Goal: Information Seeking & Learning: Learn about a topic

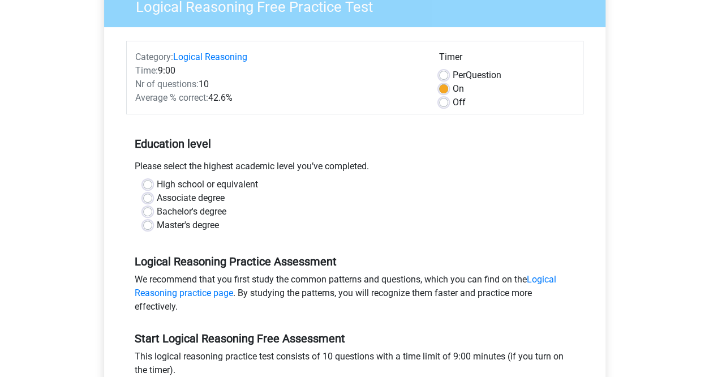
scroll to position [108, 0]
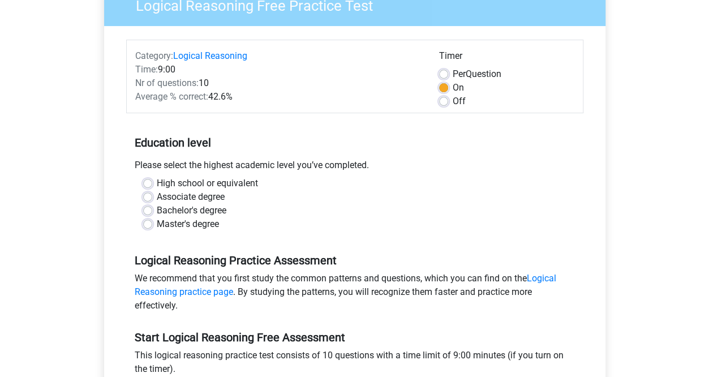
click at [185, 227] on label "Master's degree" at bounding box center [188, 224] width 62 height 14
click at [152, 227] on input "Master's degree" at bounding box center [147, 222] width 9 height 11
radio input "true"
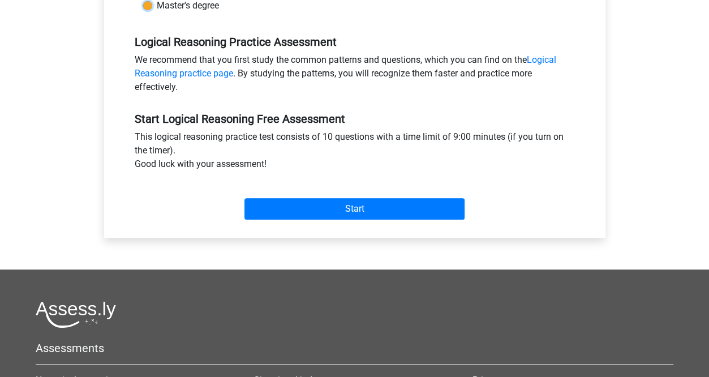
scroll to position [327, 0]
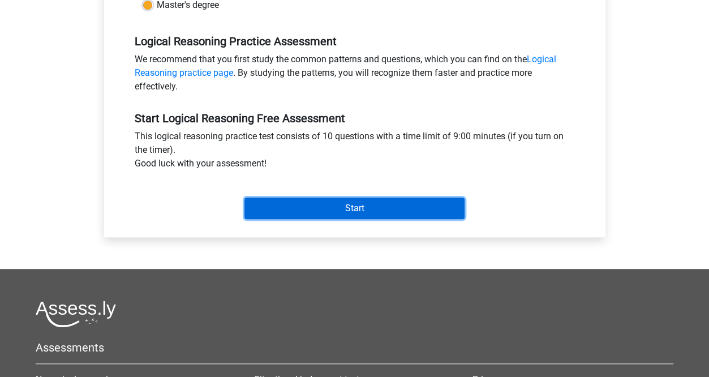
click at [273, 203] on input "Start" at bounding box center [355, 209] width 220 height 22
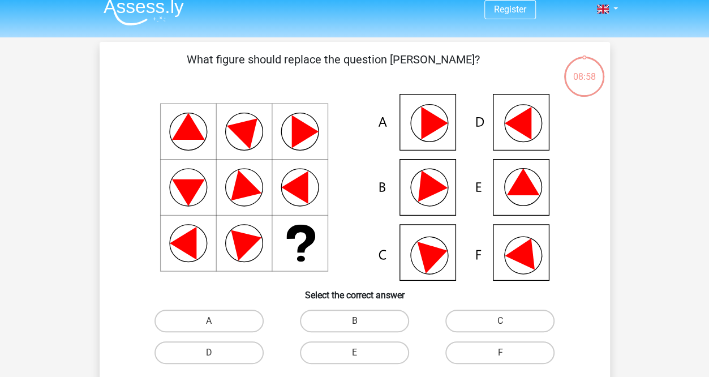
scroll to position [11, 0]
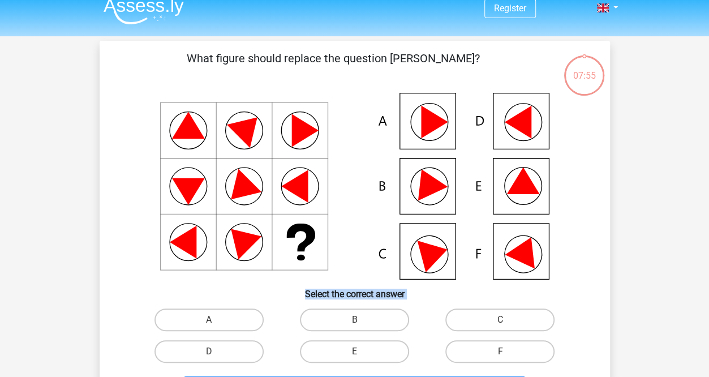
drag, startPoint x: 519, startPoint y: 246, endPoint x: 505, endPoint y: 359, distance: 113.6
click at [505, 359] on div "What figure should replace the question mark?" at bounding box center [355, 227] width 502 height 355
drag, startPoint x: 505, startPoint y: 359, endPoint x: 481, endPoint y: 345, distance: 28.2
click at [481, 345] on label "F" at bounding box center [500, 351] width 109 height 23
click at [501, 352] on input "F" at bounding box center [504, 355] width 7 height 7
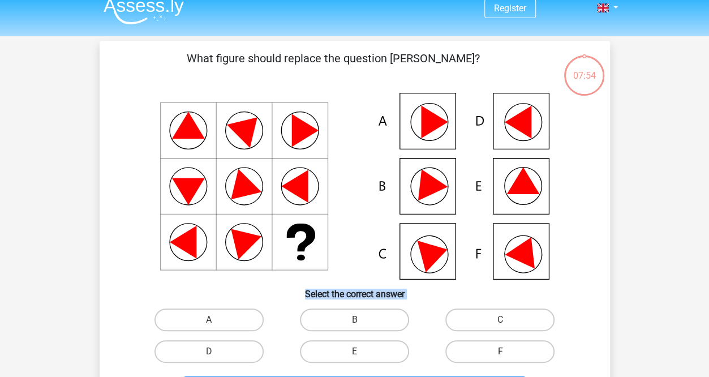
radio input "true"
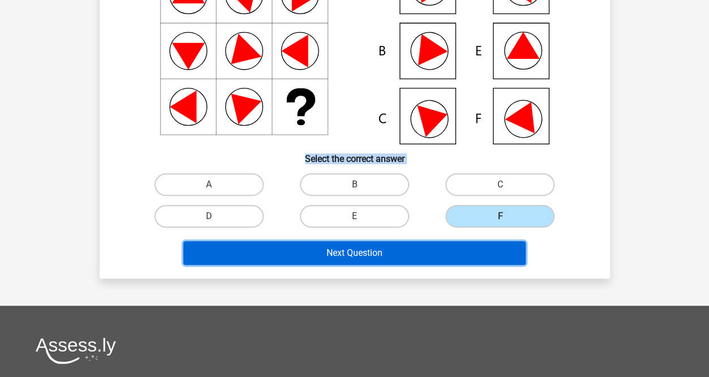
click at [393, 256] on button "Next Question" at bounding box center [354, 253] width 343 height 24
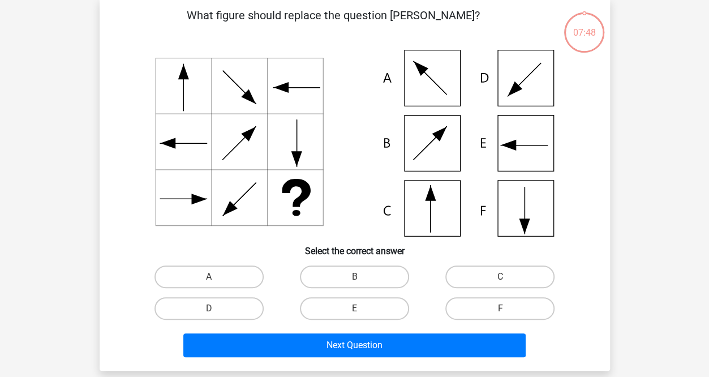
scroll to position [52, 0]
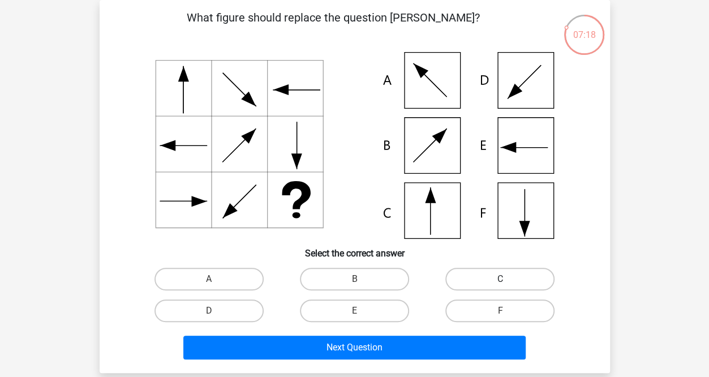
click at [468, 277] on label "C" at bounding box center [500, 279] width 109 height 23
click at [501, 279] on input "C" at bounding box center [504, 282] width 7 height 7
radio input "true"
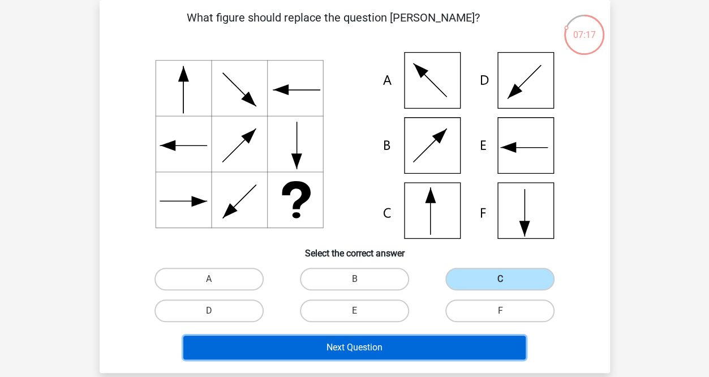
click at [390, 343] on button "Next Question" at bounding box center [354, 348] width 343 height 24
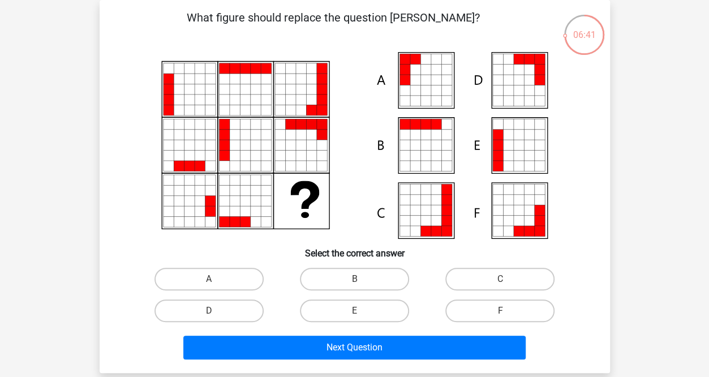
click at [426, 89] on icon at bounding box center [426, 90] width 10 height 10
click at [222, 277] on label "A" at bounding box center [209, 279] width 109 height 23
click at [216, 279] on input "A" at bounding box center [212, 282] width 7 height 7
radio input "true"
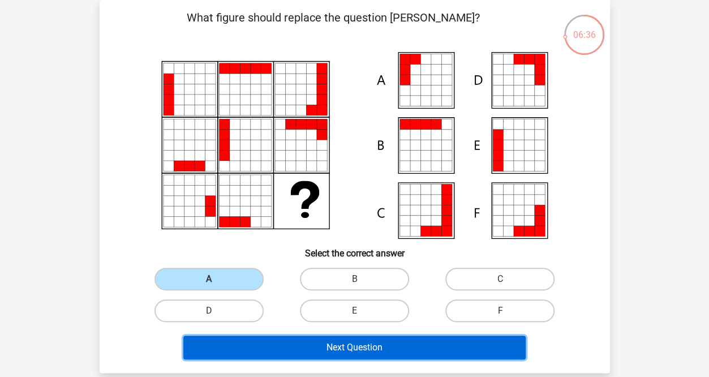
drag, startPoint x: 373, startPoint y: 335, endPoint x: 354, endPoint y: 344, distance: 20.0
click at [354, 344] on button "Next Question" at bounding box center [354, 348] width 343 height 24
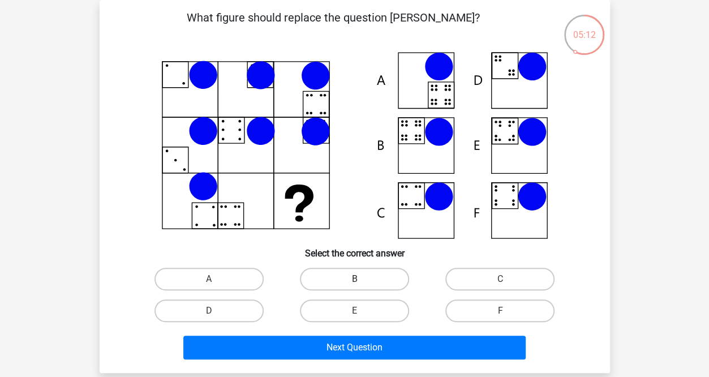
click at [358, 277] on label "B" at bounding box center [354, 279] width 109 height 23
click at [358, 279] on input "B" at bounding box center [357, 282] width 7 height 7
radio input "true"
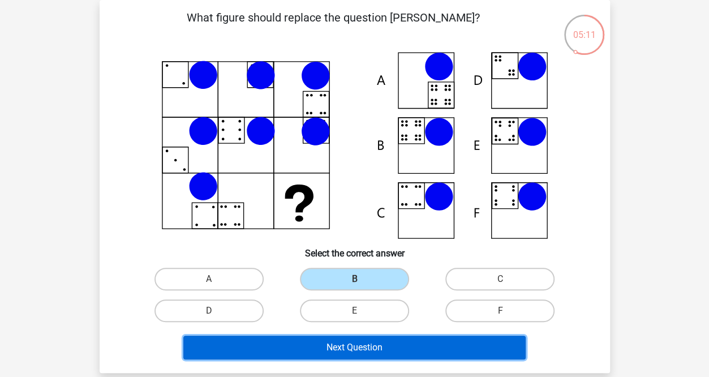
click at [365, 348] on button "Next Question" at bounding box center [354, 348] width 343 height 24
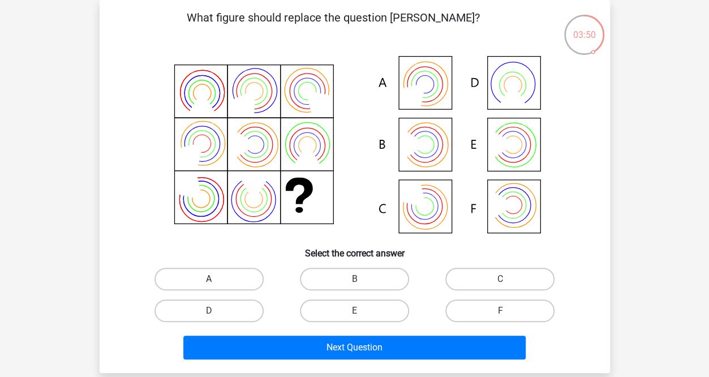
click at [213, 269] on label "A" at bounding box center [209, 279] width 109 height 23
click at [213, 279] on input "A" at bounding box center [212, 282] width 7 height 7
radio input "true"
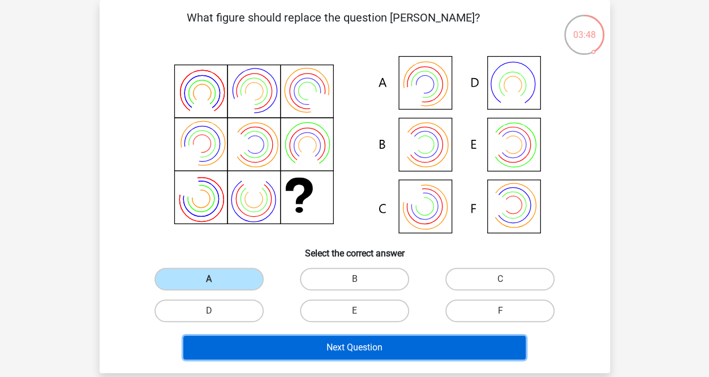
click at [359, 345] on button "Next Question" at bounding box center [354, 348] width 343 height 24
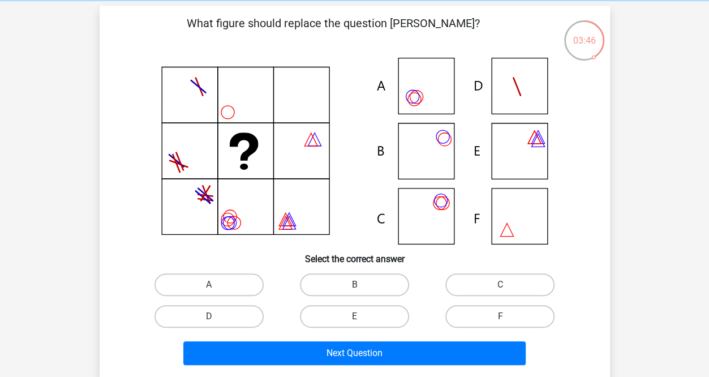
scroll to position [46, 0]
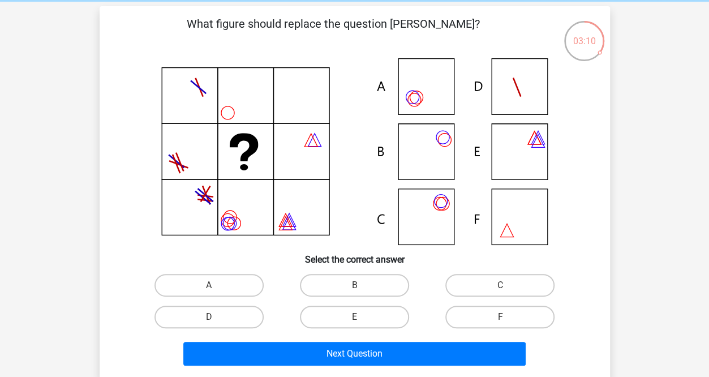
click at [435, 207] on icon at bounding box center [355, 151] width 456 height 187
click at [464, 290] on label "C" at bounding box center [500, 285] width 109 height 23
click at [501, 290] on input "C" at bounding box center [504, 288] width 7 height 7
radio input "true"
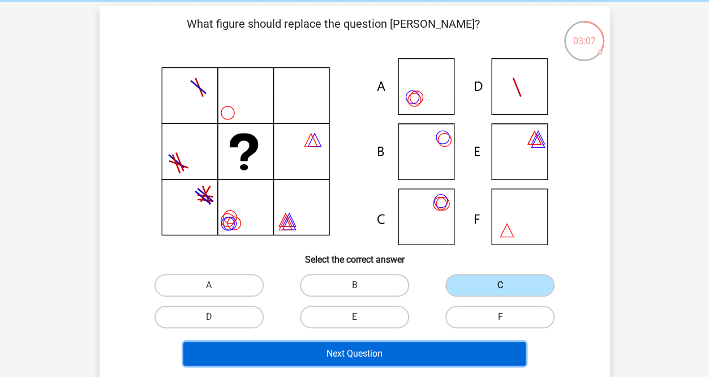
click at [416, 347] on button "Next Question" at bounding box center [354, 354] width 343 height 24
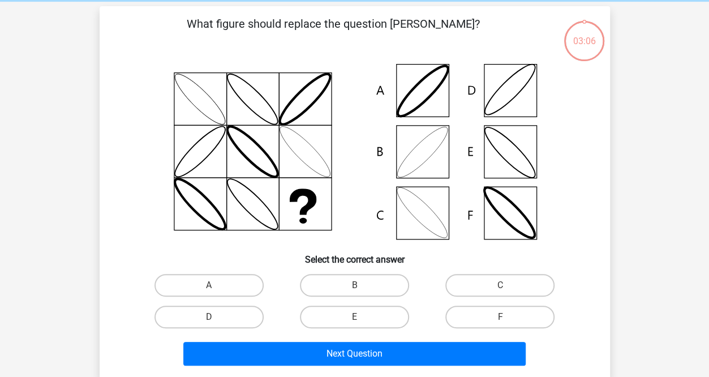
scroll to position [52, 0]
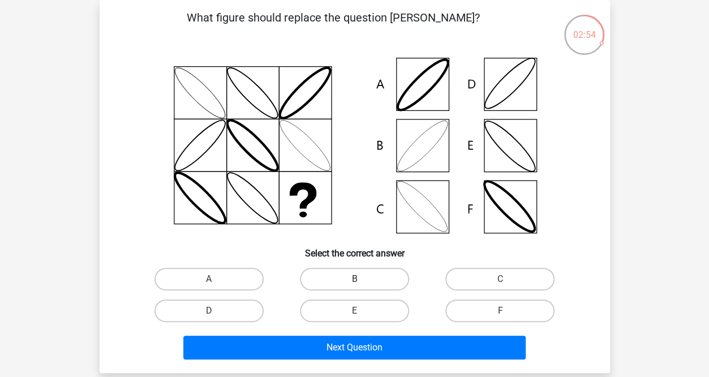
click at [375, 275] on label "B" at bounding box center [354, 279] width 109 height 23
click at [362, 279] on input "B" at bounding box center [357, 282] width 7 height 7
radio input "true"
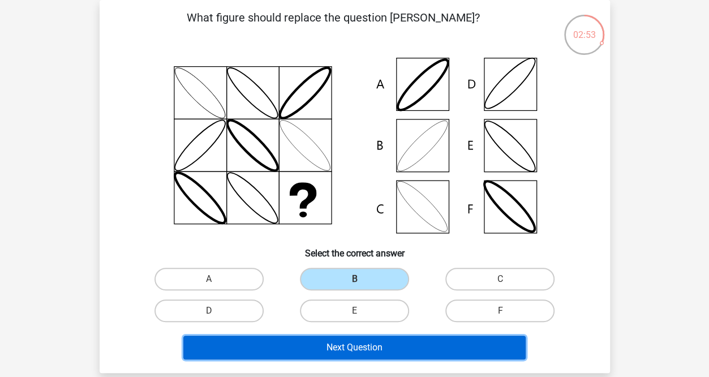
click at [378, 349] on button "Next Question" at bounding box center [354, 348] width 343 height 24
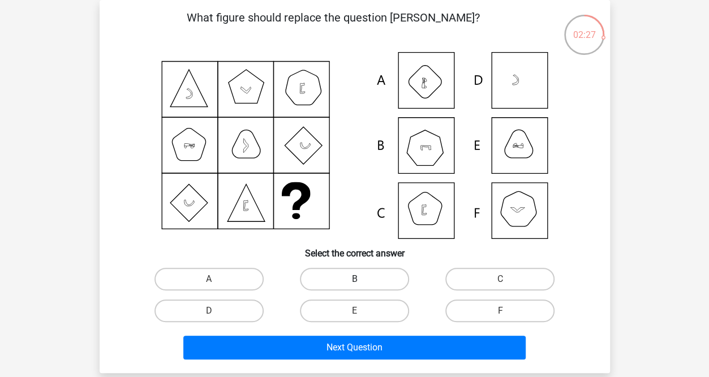
click at [373, 281] on label "B" at bounding box center [354, 279] width 109 height 23
click at [362, 281] on input "B" at bounding box center [357, 282] width 7 height 7
radio input "true"
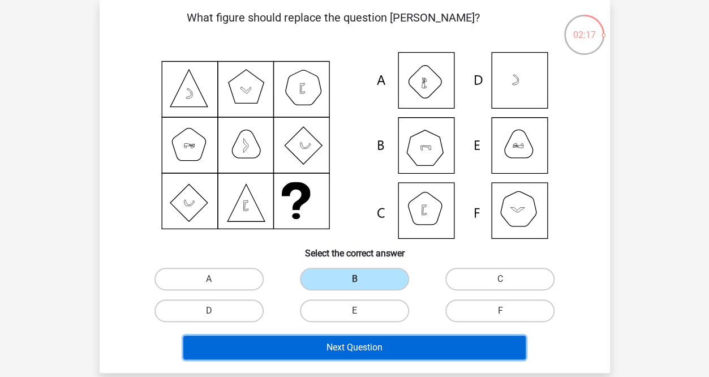
click at [354, 345] on button "Next Question" at bounding box center [354, 348] width 343 height 24
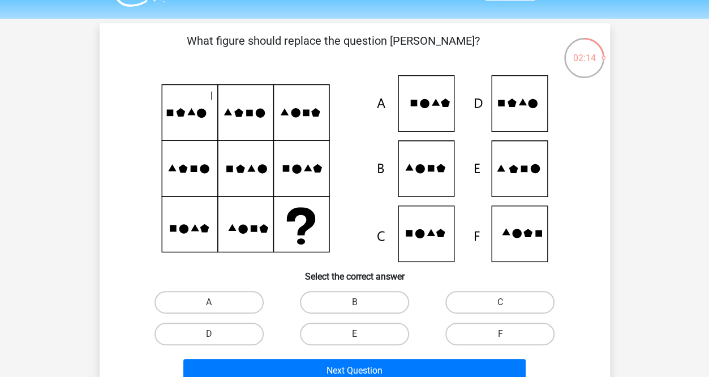
scroll to position [28, 0]
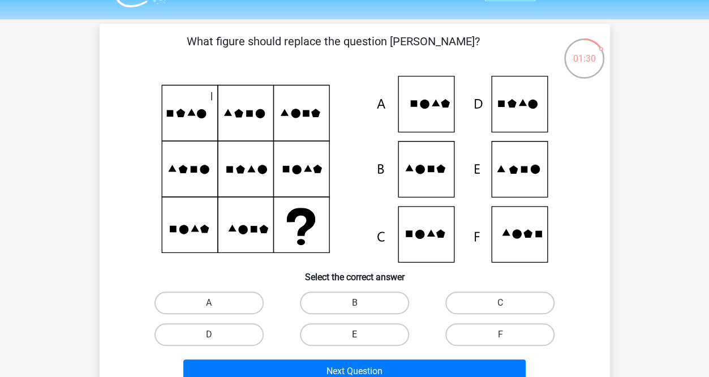
click at [375, 332] on label "E" at bounding box center [354, 334] width 109 height 23
click at [362, 335] on input "E" at bounding box center [357, 338] width 7 height 7
radio input "true"
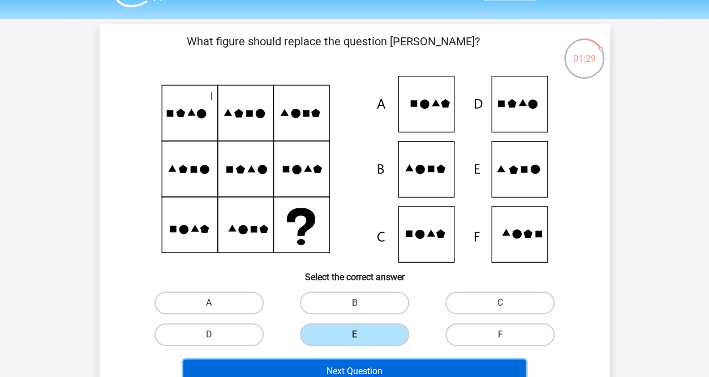
click at [395, 363] on button "Next Question" at bounding box center [354, 372] width 343 height 24
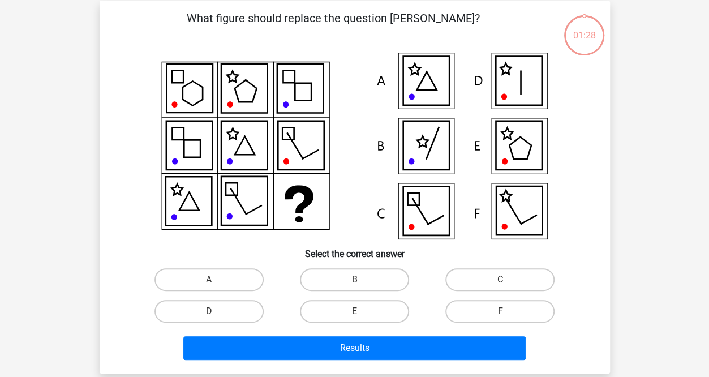
scroll to position [52, 0]
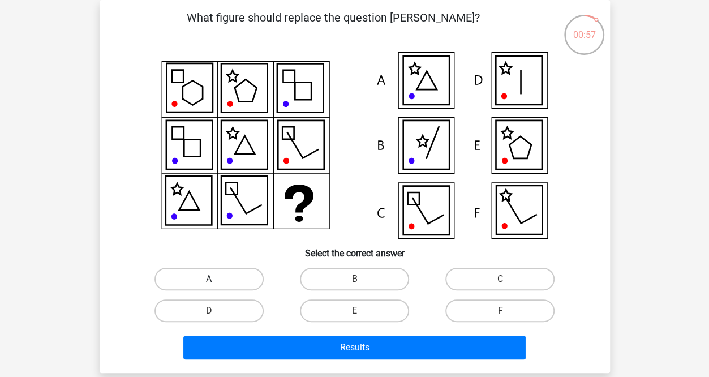
click at [208, 276] on label "A" at bounding box center [209, 279] width 109 height 23
click at [209, 279] on input "A" at bounding box center [212, 282] width 7 height 7
radio input "true"
drag, startPoint x: 315, startPoint y: 352, endPoint x: 229, endPoint y: 328, distance: 88.7
click at [229, 328] on div "Results" at bounding box center [355, 345] width 474 height 37
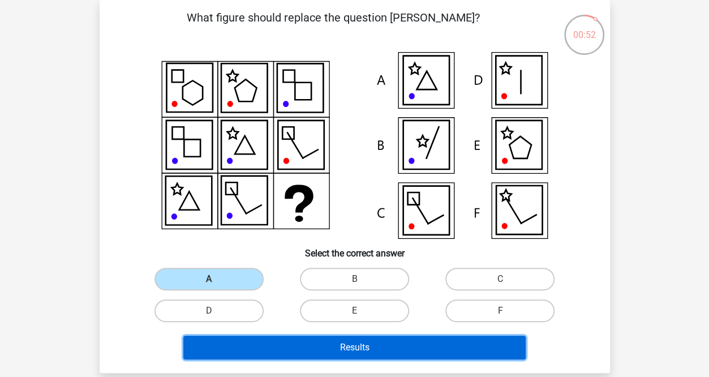
click at [311, 340] on button "Results" at bounding box center [354, 348] width 343 height 24
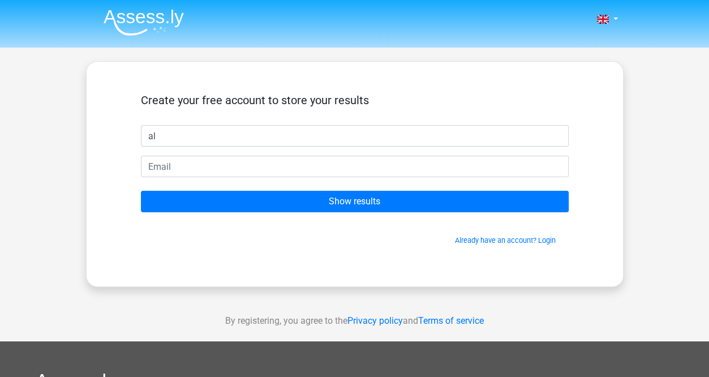
type input "a"
type input "alexi"
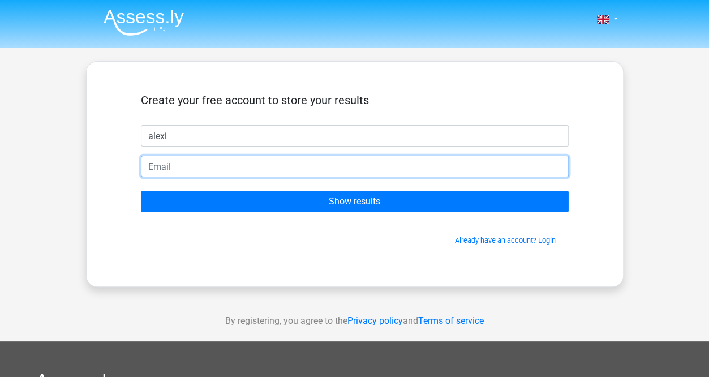
click at [251, 173] on input "email" at bounding box center [355, 167] width 428 height 22
type input "[EMAIL_ADDRESS][DOMAIN_NAME]"
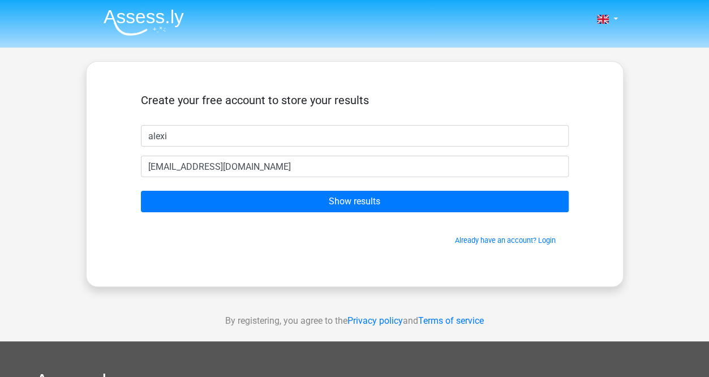
click at [259, 180] on form "Create your free account to store your results alexi [EMAIL_ADDRESS][DOMAIN_NAM…" at bounding box center [355, 169] width 428 height 152
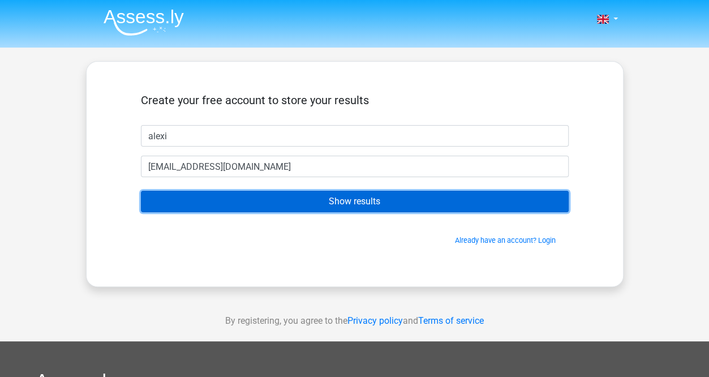
click at [272, 210] on input "Show results" at bounding box center [355, 202] width 428 height 22
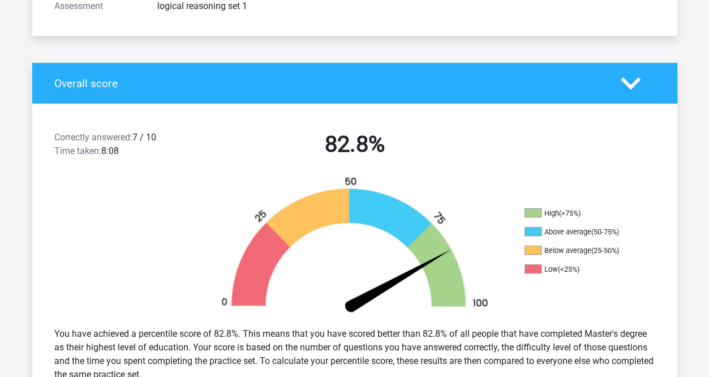
scroll to position [185, 0]
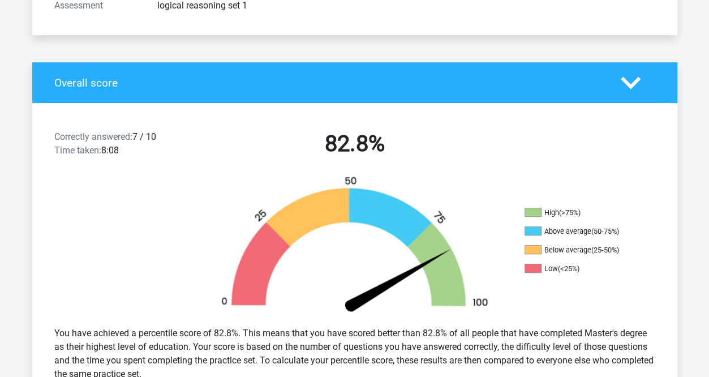
click at [263, 108] on div "Correctly answered: 7 / 10 Time taken: 8:08 82.8% High (>75%) Above average (50…" at bounding box center [355, 253] width 628 height 301
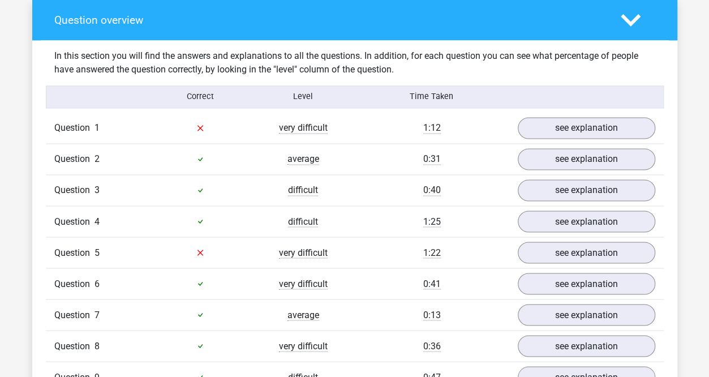
scroll to position [838, 0]
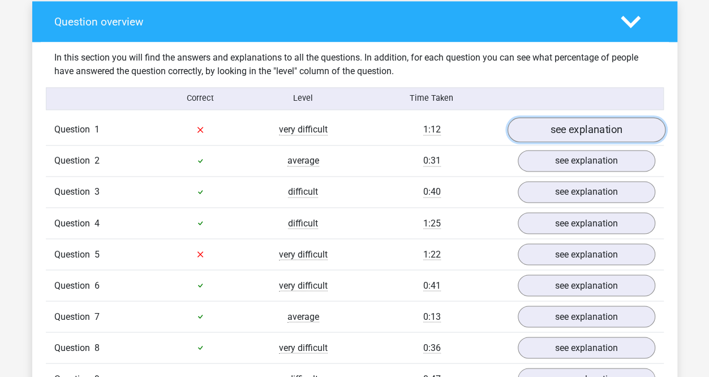
click at [610, 127] on link "see explanation" at bounding box center [586, 129] width 158 height 25
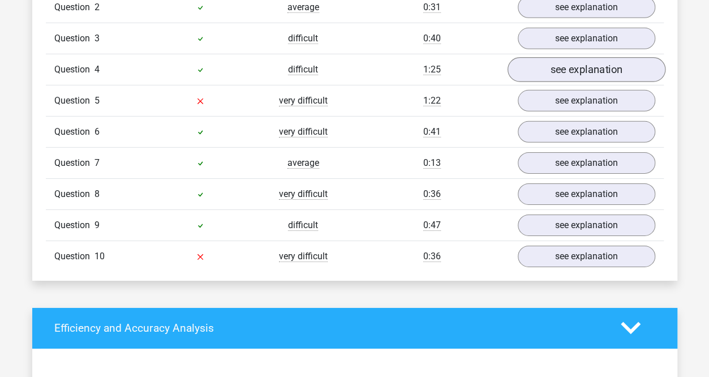
scroll to position [1711, 0]
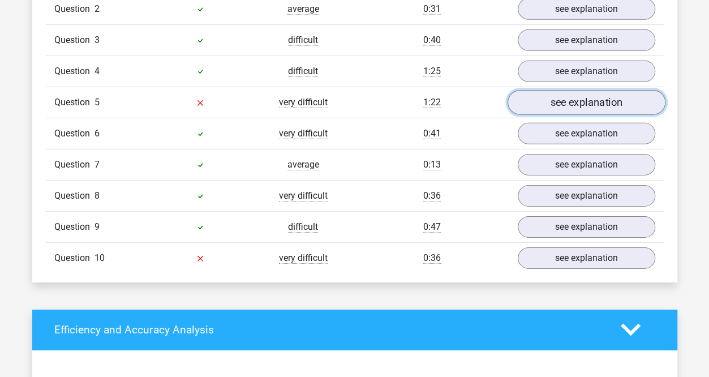
click at [571, 104] on link "see explanation" at bounding box center [586, 102] width 158 height 25
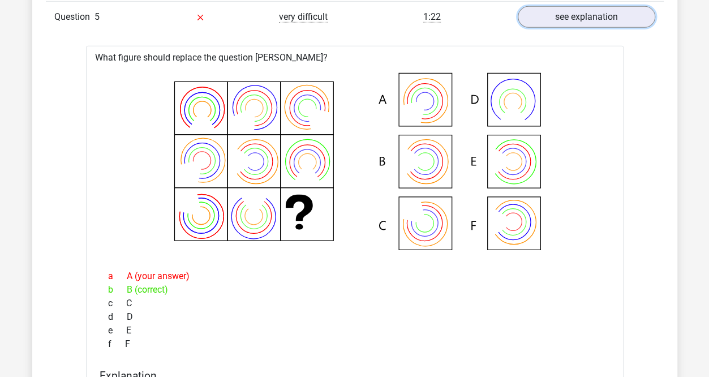
scroll to position [1750, 0]
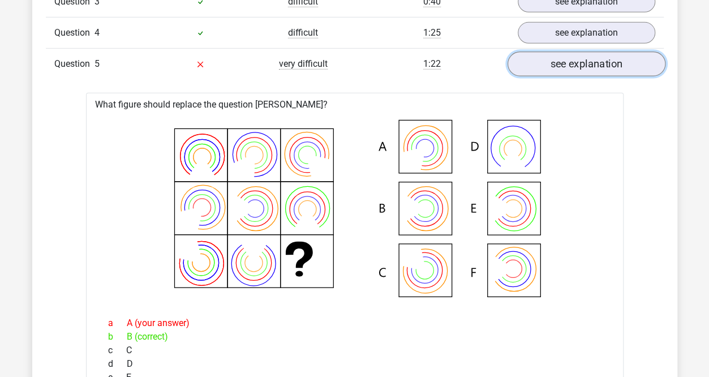
click at [581, 64] on link "see explanation" at bounding box center [586, 64] width 158 height 25
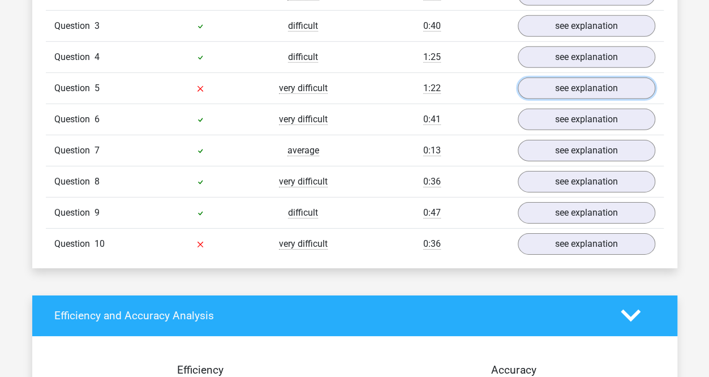
scroll to position [1722, 0]
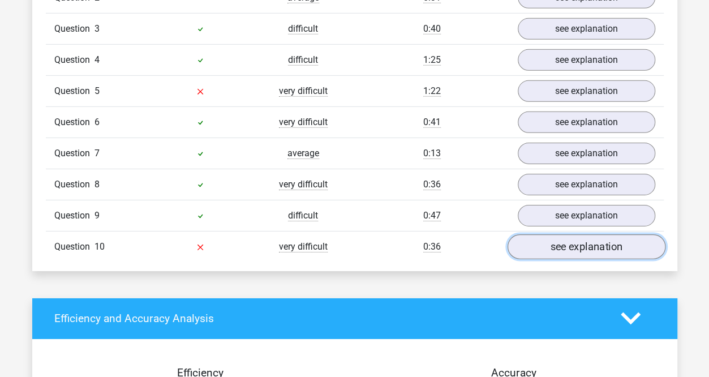
click at [613, 241] on link "see explanation" at bounding box center [586, 246] width 158 height 25
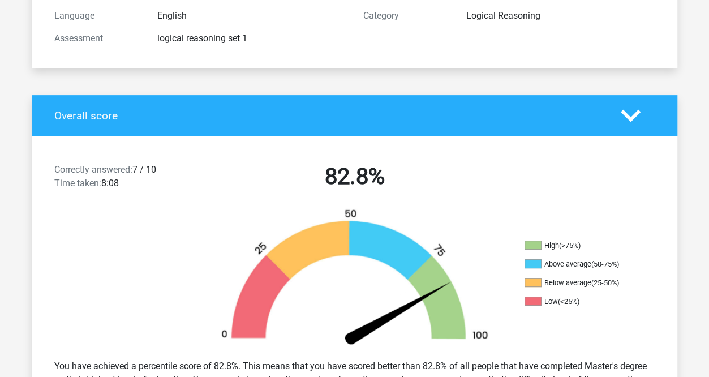
scroll to position [0, 0]
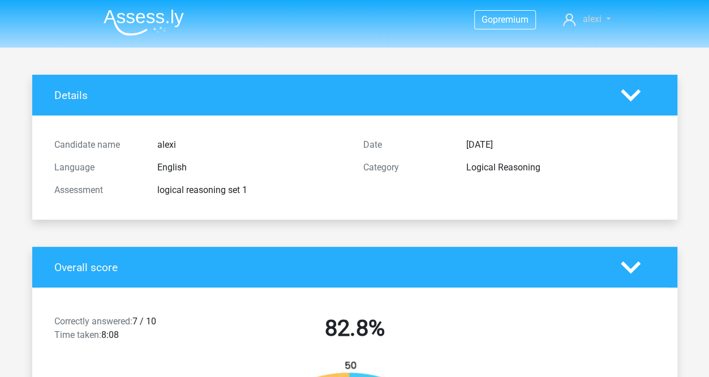
click at [597, 18] on span "alexi" at bounding box center [592, 19] width 19 height 11
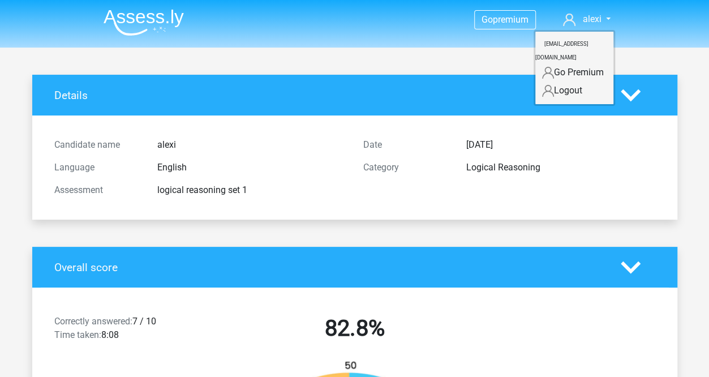
click at [366, 113] on div "Details" at bounding box center [354, 95] width 645 height 41
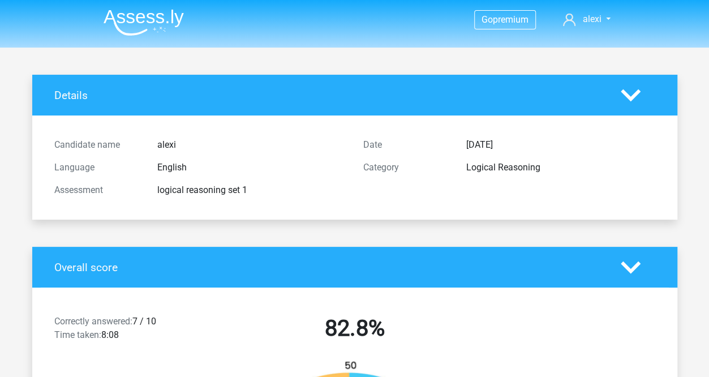
click at [182, 7] on li at bounding box center [139, 20] width 89 height 31
click at [143, 22] on img at bounding box center [144, 22] width 80 height 27
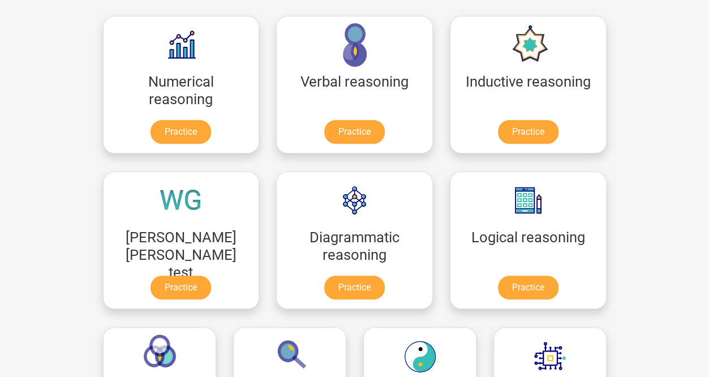
scroll to position [173, 0]
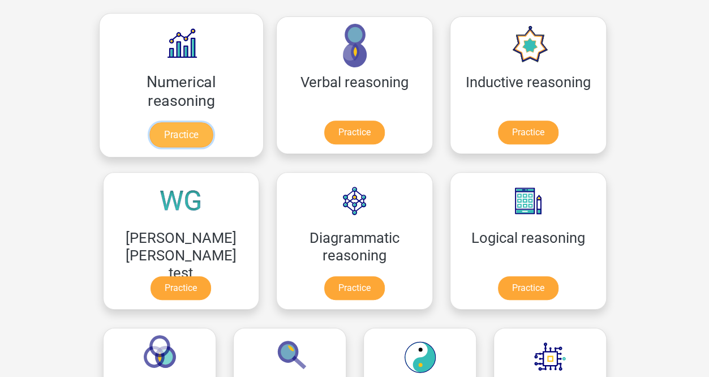
click at [149, 130] on link "Practice" at bounding box center [180, 134] width 63 height 25
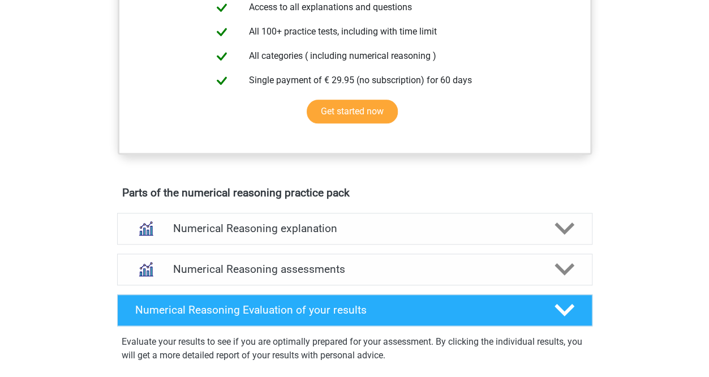
scroll to position [476, 0]
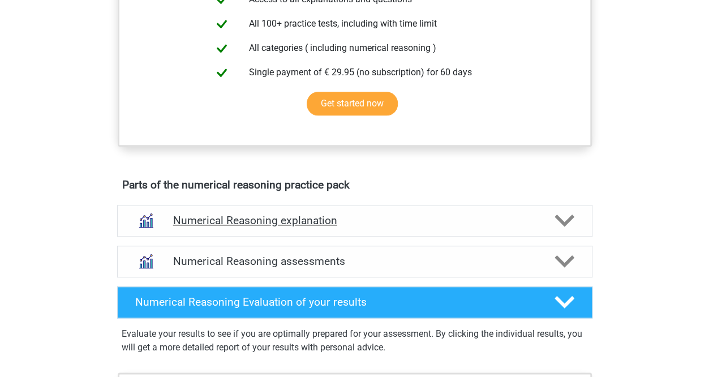
click at [572, 227] on polygon at bounding box center [565, 221] width 20 height 12
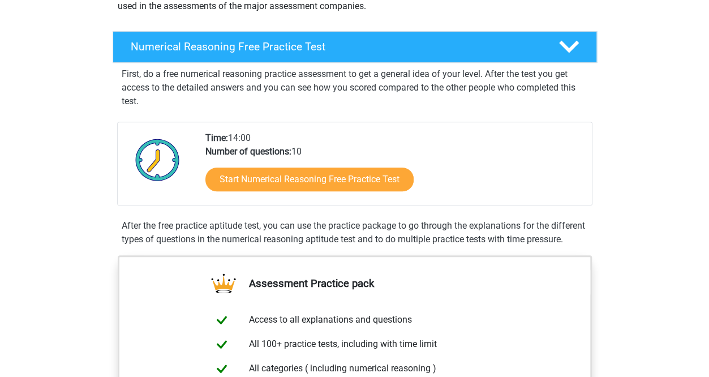
scroll to position [155, 0]
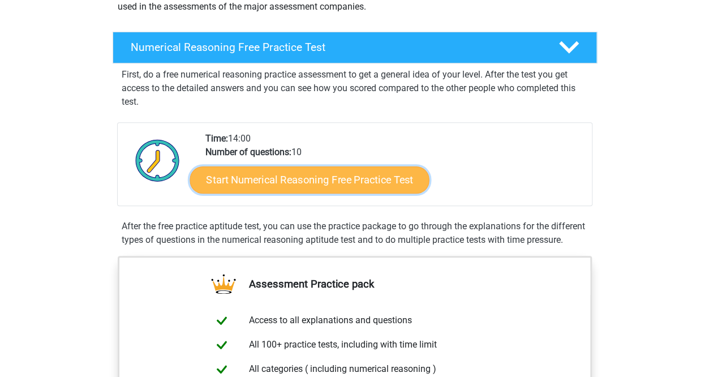
click at [351, 185] on link "Start Numerical Reasoning Free Practice Test" at bounding box center [309, 179] width 239 height 27
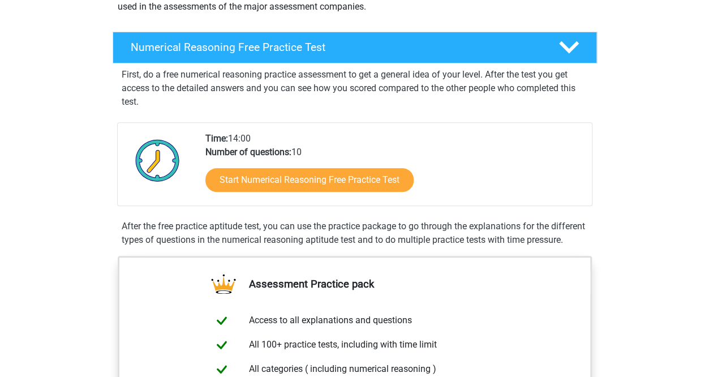
scroll to position [0, 0]
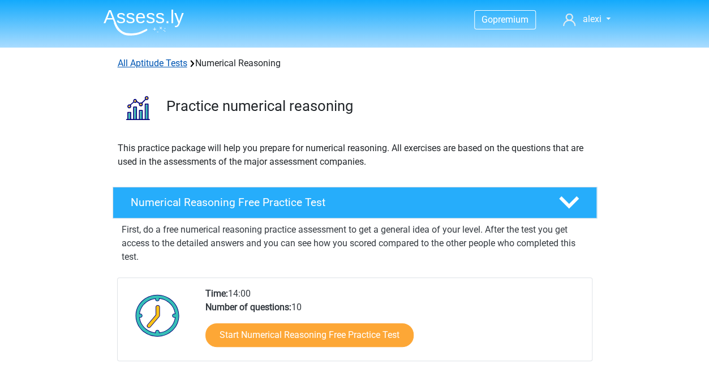
click at [157, 61] on link "All Aptitude Tests" at bounding box center [153, 63] width 70 height 11
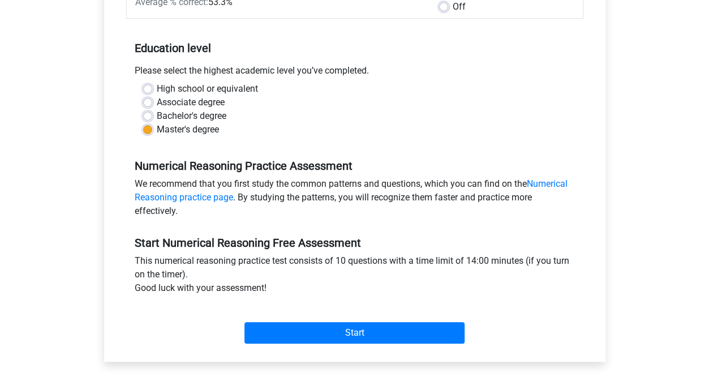
scroll to position [203, 0]
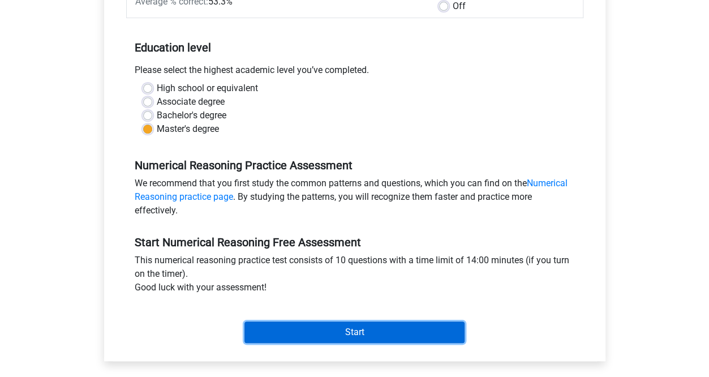
click at [353, 333] on input "Start" at bounding box center [355, 333] width 220 height 22
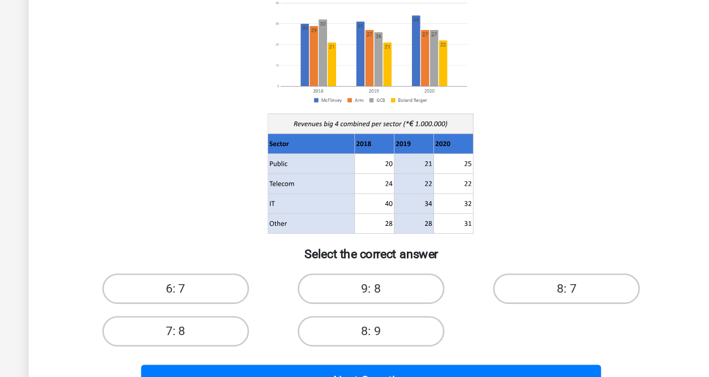
scroll to position [20, 0]
click at [345, 307] on label "9: 8" at bounding box center [354, 311] width 109 height 23
click at [354, 311] on input "9: 8" at bounding box center [357, 314] width 7 height 7
radio input "true"
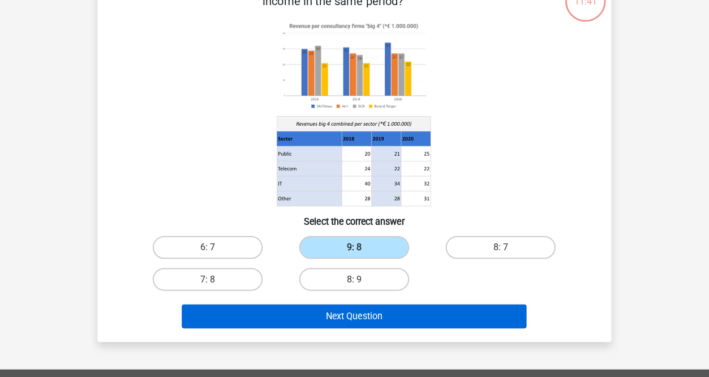
scroll to position [84, 0]
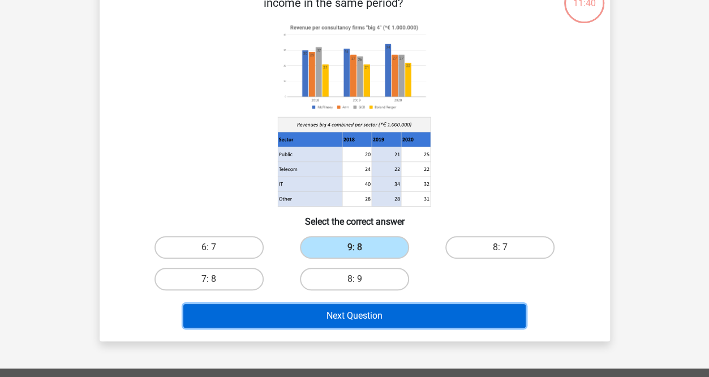
click at [391, 309] on button "Next Question" at bounding box center [354, 316] width 343 height 24
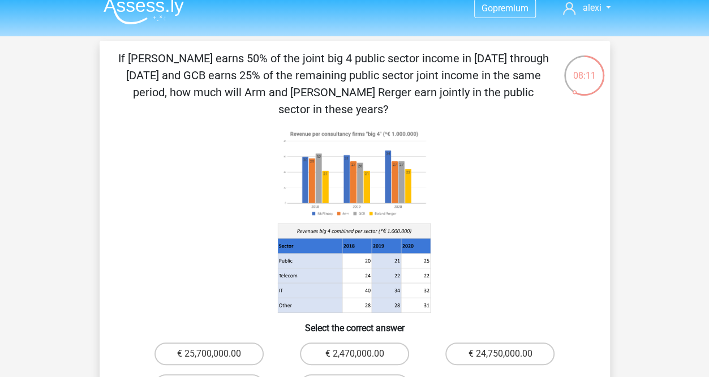
scroll to position [0, 0]
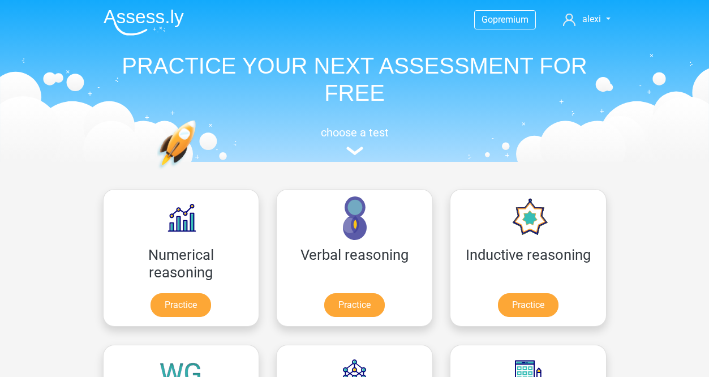
scroll to position [180, 0]
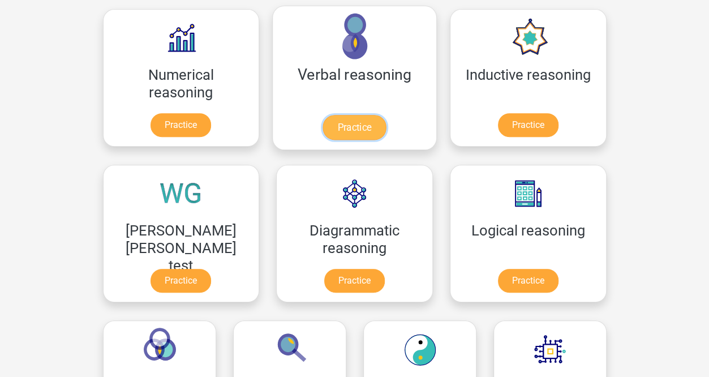
click at [323, 116] on link "Practice" at bounding box center [354, 127] width 63 height 25
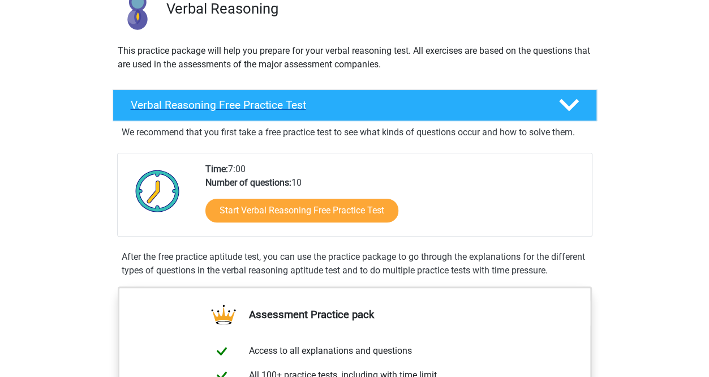
scroll to position [99, 0]
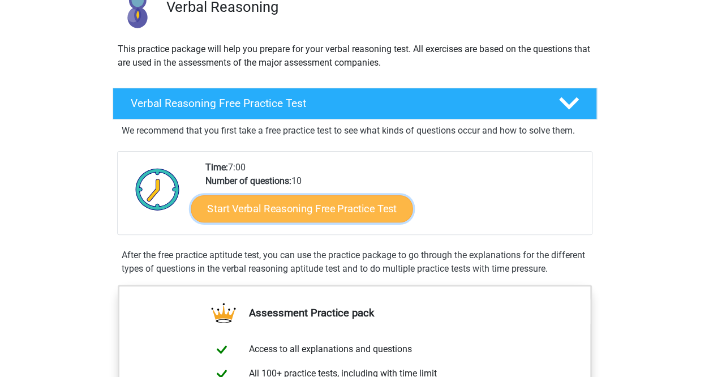
click at [271, 206] on link "Start Verbal Reasoning Free Practice Test" at bounding box center [302, 208] width 222 height 27
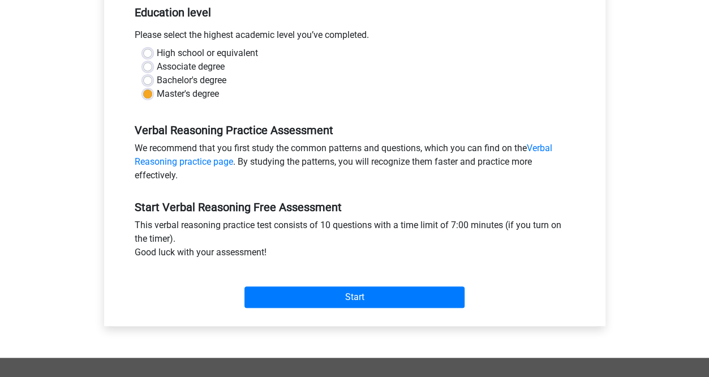
scroll to position [262, 0]
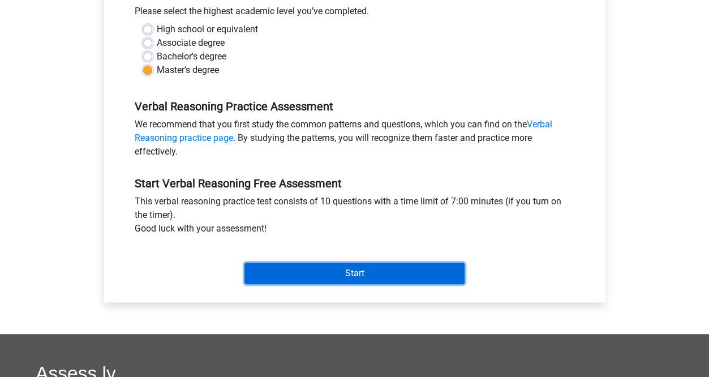
click at [366, 278] on input "Start" at bounding box center [355, 274] width 220 height 22
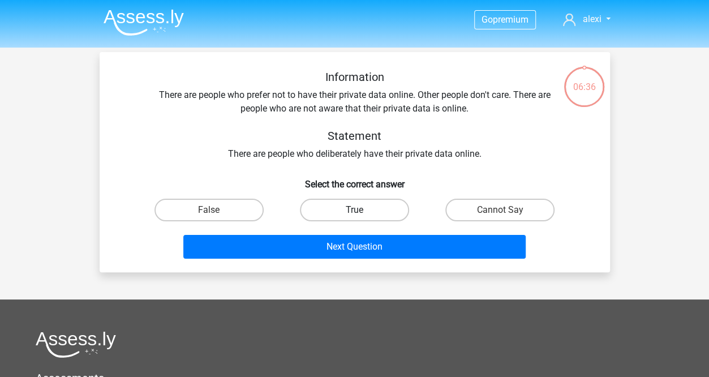
click at [347, 209] on label "True" at bounding box center [354, 210] width 109 height 23
click at [354, 210] on input "True" at bounding box center [357, 213] width 7 height 7
radio input "true"
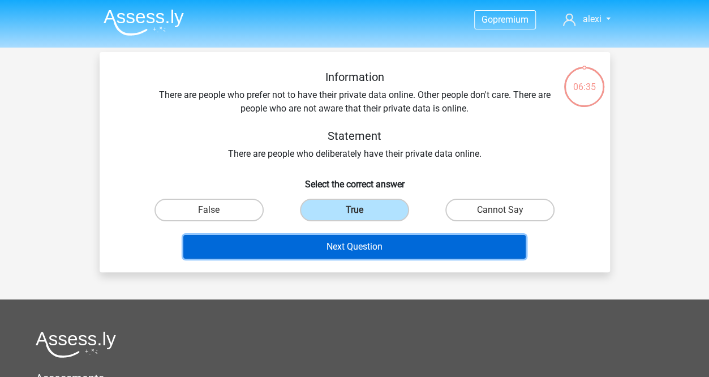
click at [350, 246] on button "Next Question" at bounding box center [354, 247] width 343 height 24
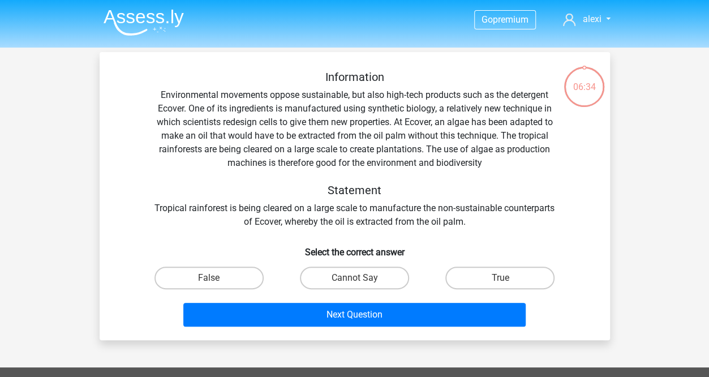
scroll to position [52, 0]
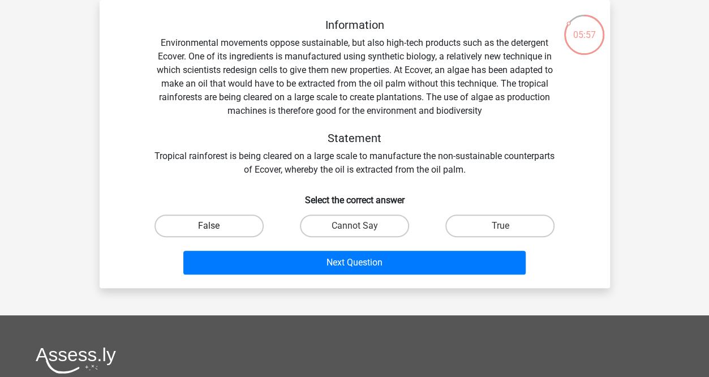
click at [207, 232] on label "False" at bounding box center [209, 226] width 109 height 23
click at [209, 232] on input "False" at bounding box center [212, 229] width 7 height 7
radio input "true"
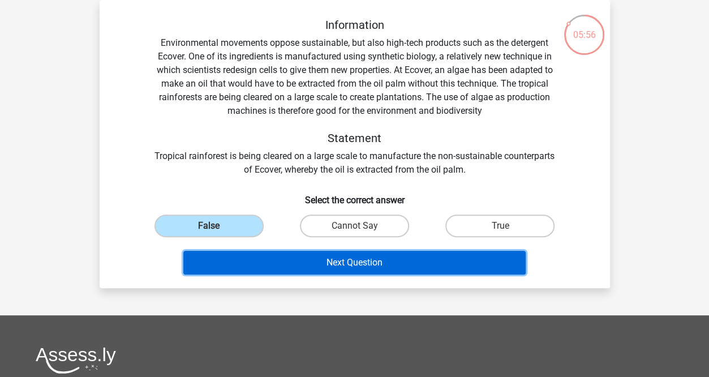
click at [352, 258] on button "Next Question" at bounding box center [354, 263] width 343 height 24
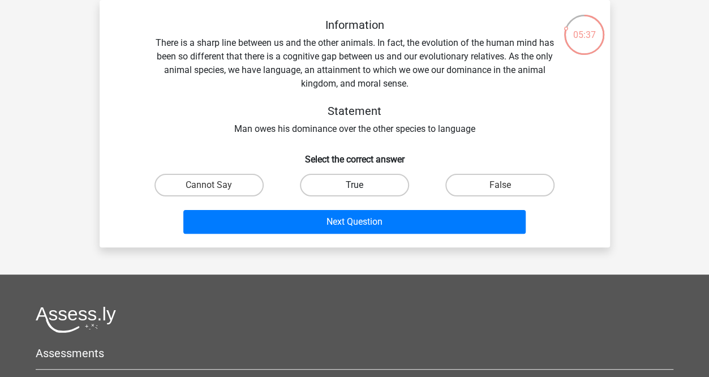
click at [376, 193] on label "True" at bounding box center [354, 185] width 109 height 23
click at [362, 193] on input "True" at bounding box center [357, 188] width 7 height 7
radio input "true"
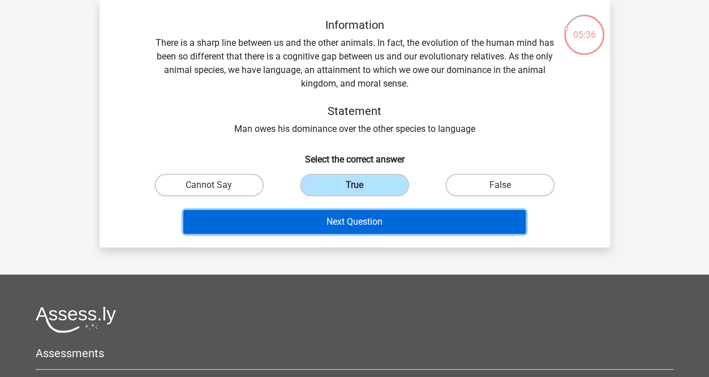
click at [374, 222] on button "Next Question" at bounding box center [354, 222] width 343 height 24
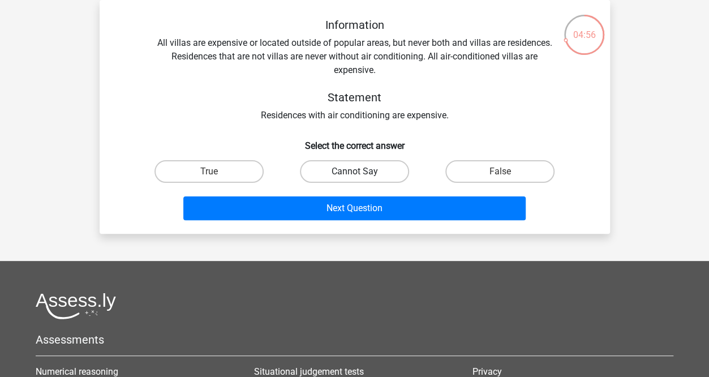
click at [356, 169] on label "Cannot Say" at bounding box center [354, 171] width 109 height 23
click at [356, 172] on input "Cannot Say" at bounding box center [357, 175] width 7 height 7
radio input "true"
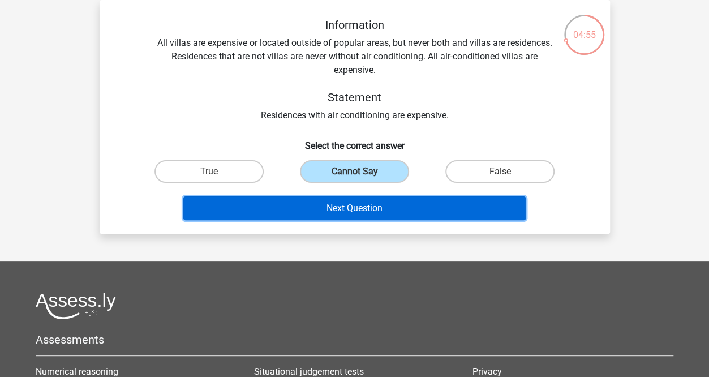
click at [365, 218] on button "Next Question" at bounding box center [354, 208] width 343 height 24
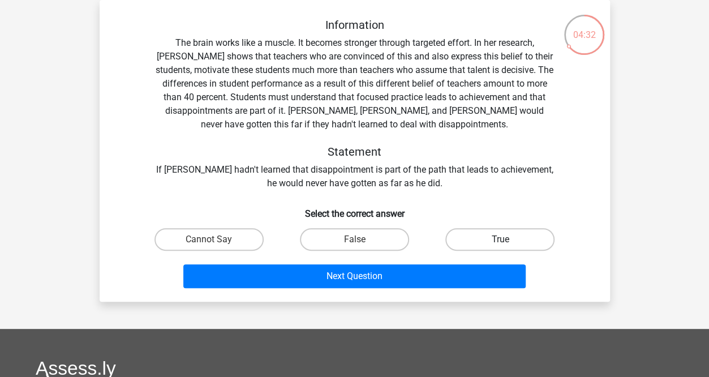
click at [476, 241] on label "True" at bounding box center [500, 239] width 109 height 23
click at [501, 241] on input "True" at bounding box center [504, 242] width 7 height 7
radio input "true"
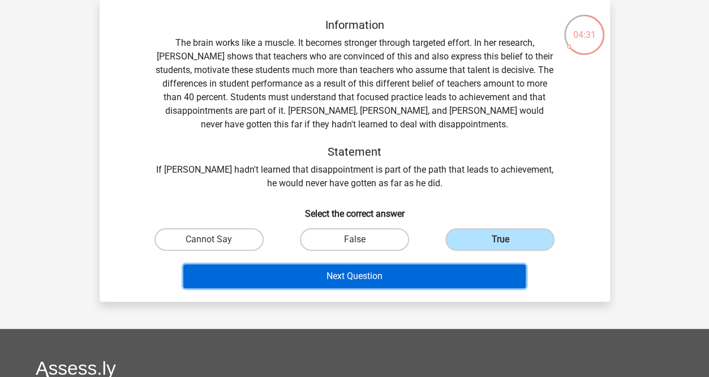
click at [410, 277] on button "Next Question" at bounding box center [354, 276] width 343 height 24
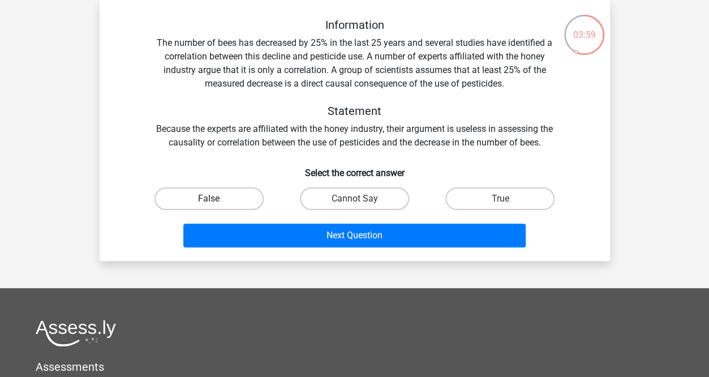
click at [224, 208] on label "False" at bounding box center [209, 198] width 109 height 23
click at [216, 206] on input "False" at bounding box center [212, 202] width 7 height 7
radio input "true"
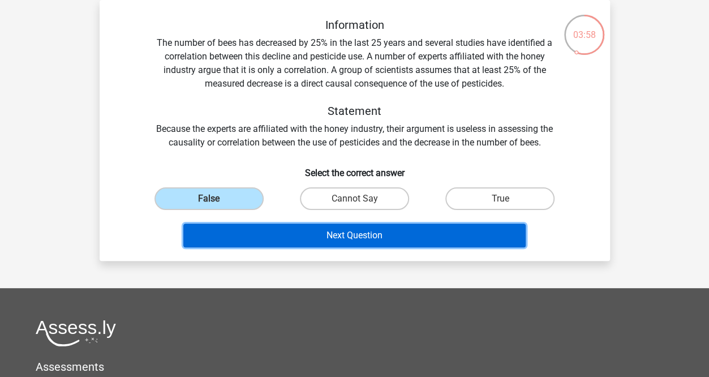
click at [323, 238] on button "Next Question" at bounding box center [354, 236] width 343 height 24
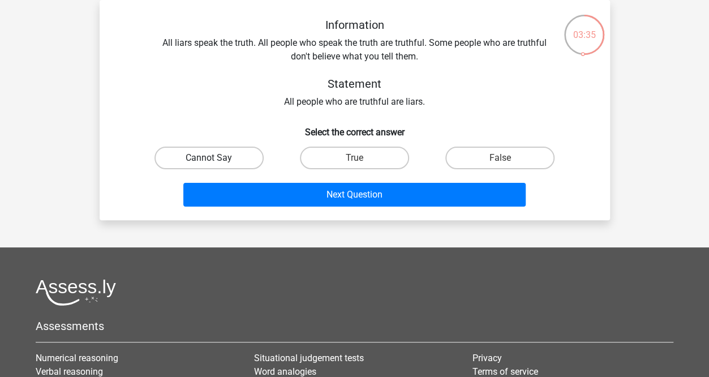
click at [196, 156] on label "Cannot Say" at bounding box center [209, 158] width 109 height 23
click at [209, 158] on input "Cannot Say" at bounding box center [212, 161] width 7 height 7
radio input "true"
click at [482, 160] on label "False" at bounding box center [500, 158] width 109 height 23
click at [501, 160] on input "False" at bounding box center [504, 161] width 7 height 7
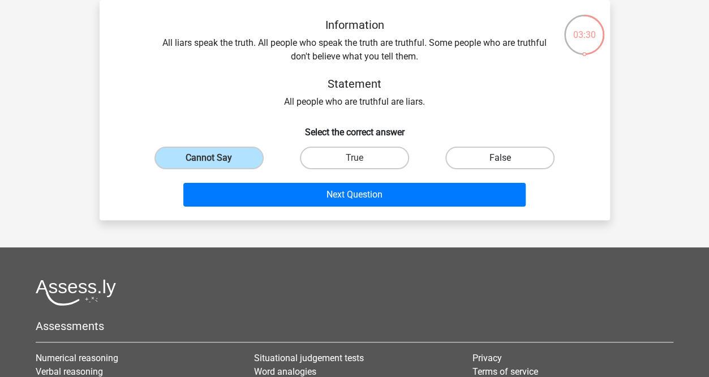
radio input "true"
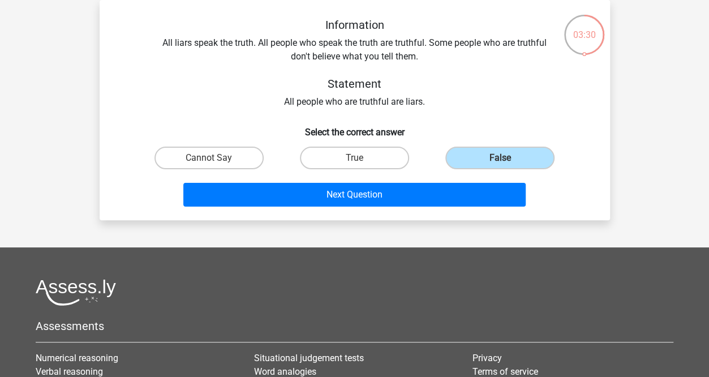
click at [410, 207] on div "Next Question" at bounding box center [354, 197] width 437 height 28
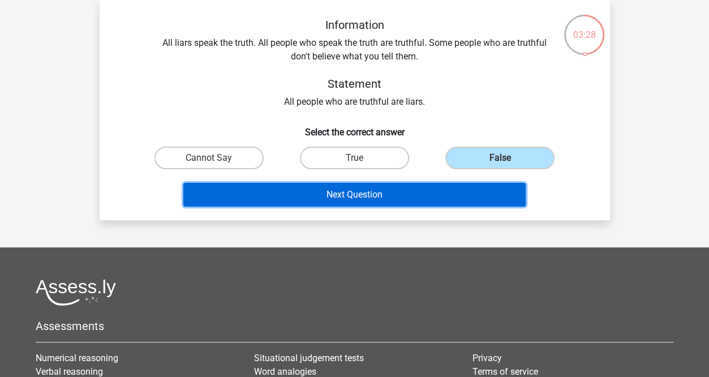
click at [373, 194] on button "Next Question" at bounding box center [354, 195] width 343 height 24
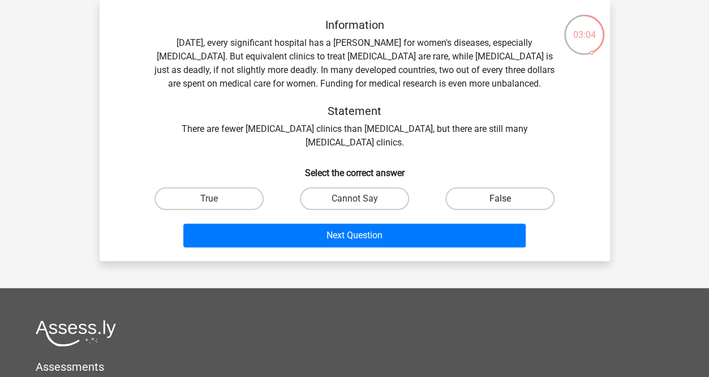
click at [463, 210] on div "False" at bounding box center [500, 199] width 146 height 32
click at [480, 199] on label "False" at bounding box center [500, 198] width 109 height 23
click at [501, 199] on input "False" at bounding box center [504, 202] width 7 height 7
radio input "true"
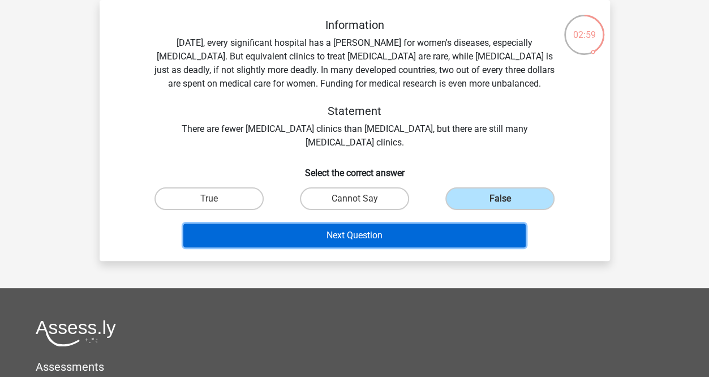
click at [418, 241] on button "Next Question" at bounding box center [354, 236] width 343 height 24
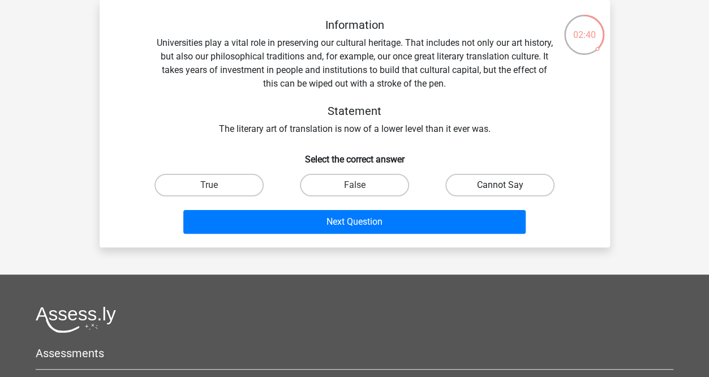
click at [495, 189] on label "Cannot Say" at bounding box center [500, 185] width 109 height 23
click at [501, 189] on input "Cannot Say" at bounding box center [504, 188] width 7 height 7
radio input "true"
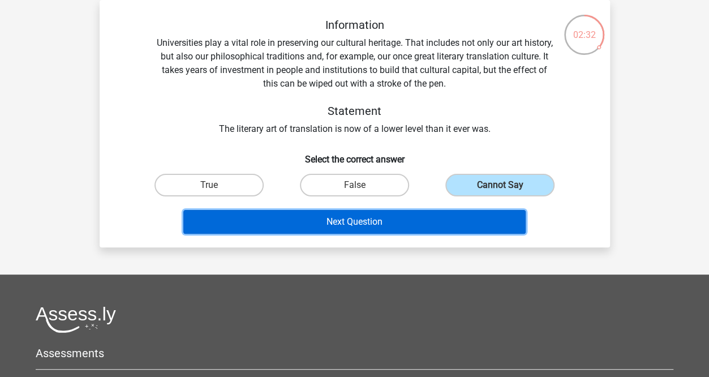
click at [301, 218] on button "Next Question" at bounding box center [354, 222] width 343 height 24
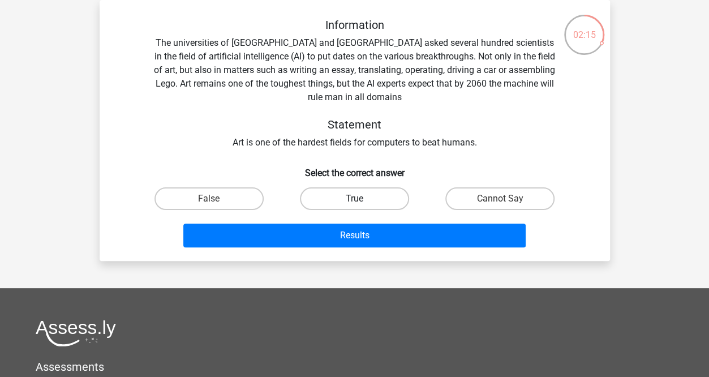
click at [337, 196] on label "True" at bounding box center [354, 198] width 109 height 23
click at [354, 199] on input "True" at bounding box center [357, 202] width 7 height 7
radio input "true"
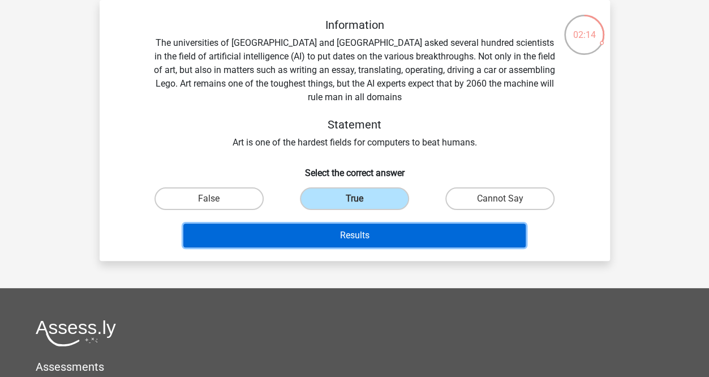
click at [326, 239] on button "Results" at bounding box center [354, 236] width 343 height 24
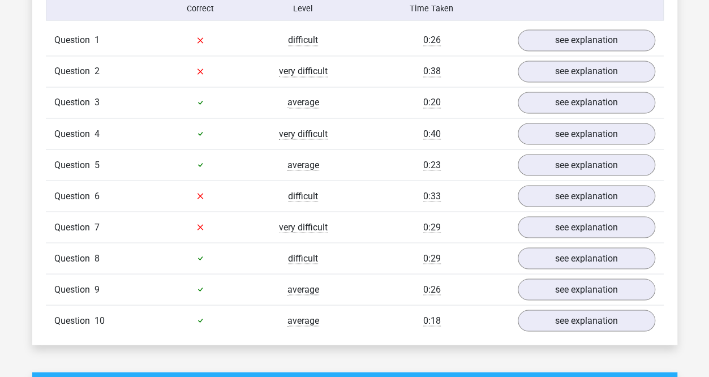
scroll to position [915, 0]
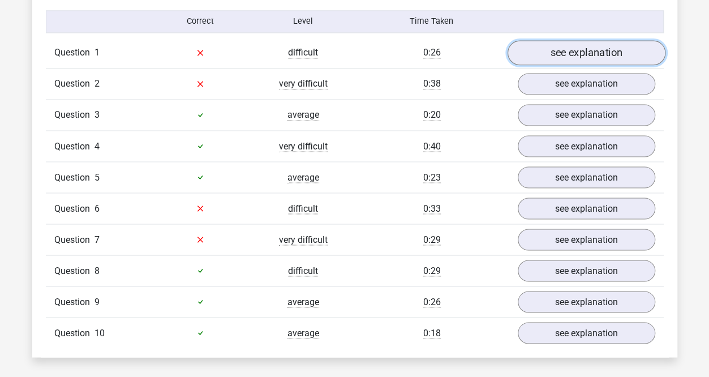
click at [555, 52] on link "see explanation" at bounding box center [586, 52] width 158 height 25
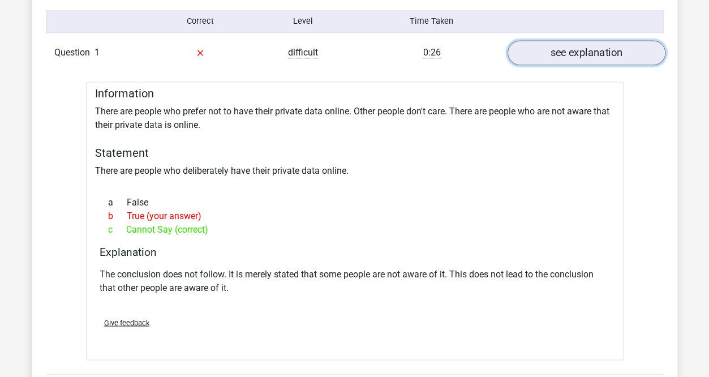
click at [560, 54] on link "see explanation" at bounding box center [586, 52] width 158 height 25
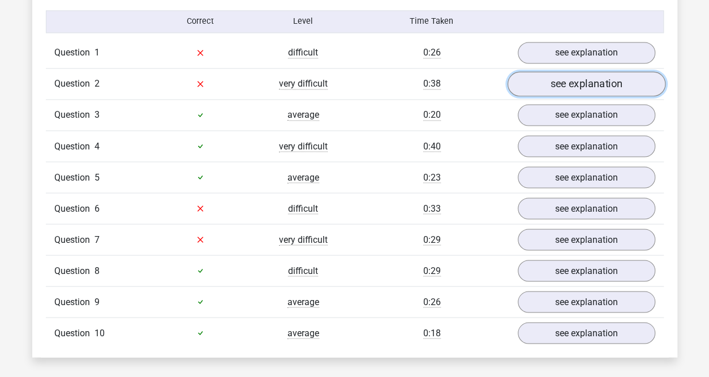
click at [576, 72] on link "see explanation" at bounding box center [586, 83] width 158 height 25
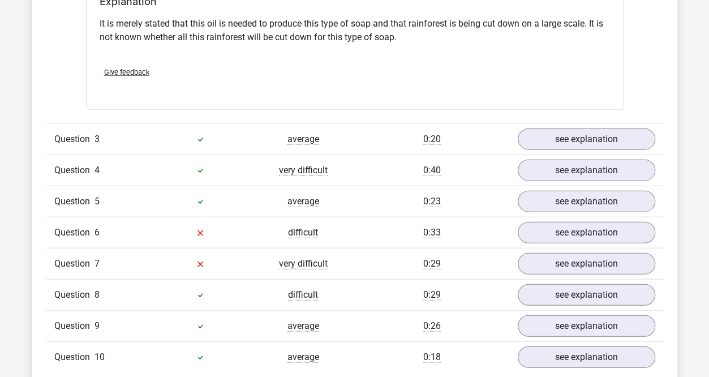
scroll to position [1259, 0]
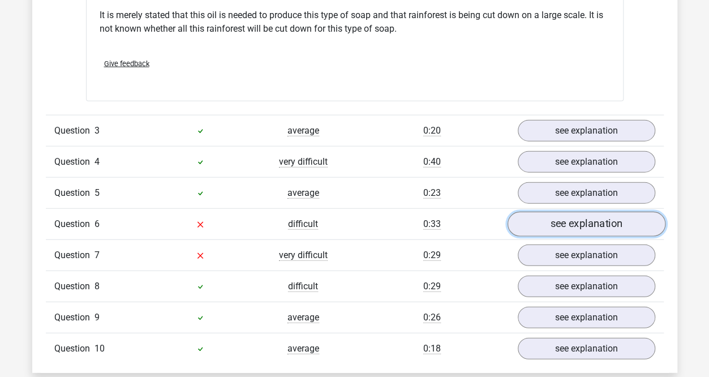
click at [550, 218] on link "see explanation" at bounding box center [586, 224] width 158 height 25
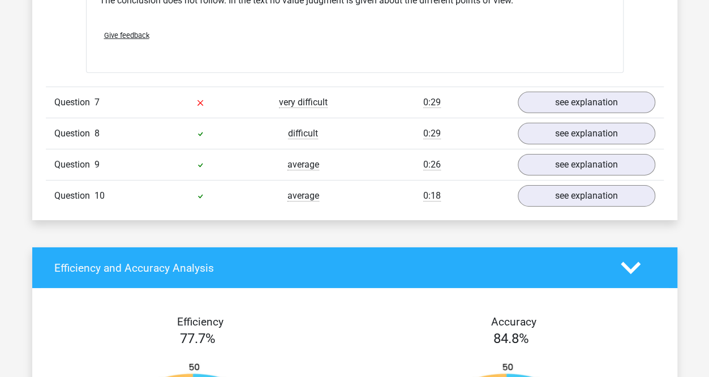
scroll to position [1744, 0]
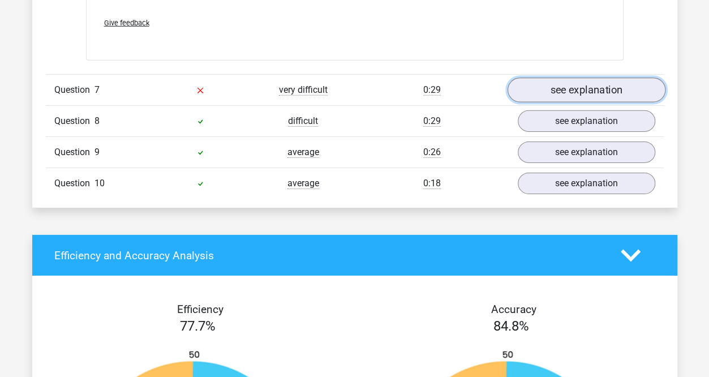
click at [567, 81] on link "see explanation" at bounding box center [586, 90] width 158 height 25
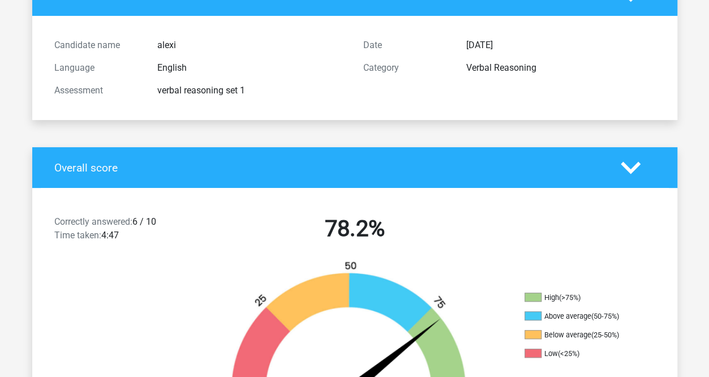
scroll to position [0, 0]
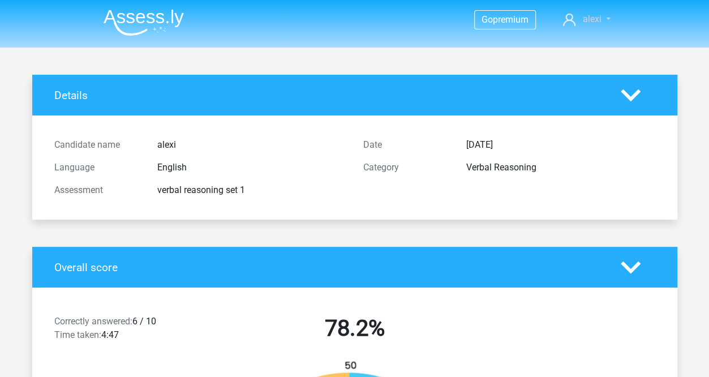
click at [579, 19] on link "alexi" at bounding box center [587, 19] width 56 height 14
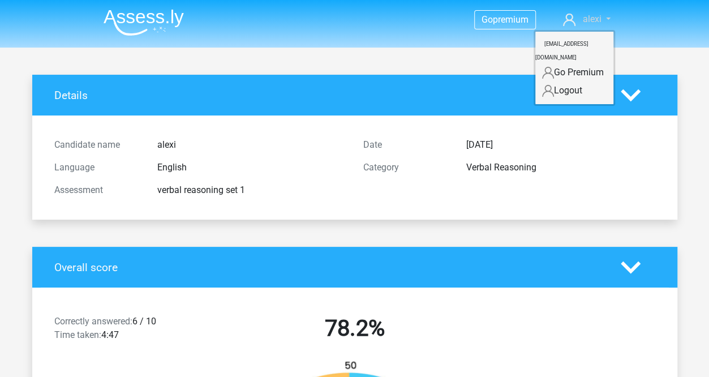
click at [583, 19] on span "alexi" at bounding box center [592, 19] width 19 height 11
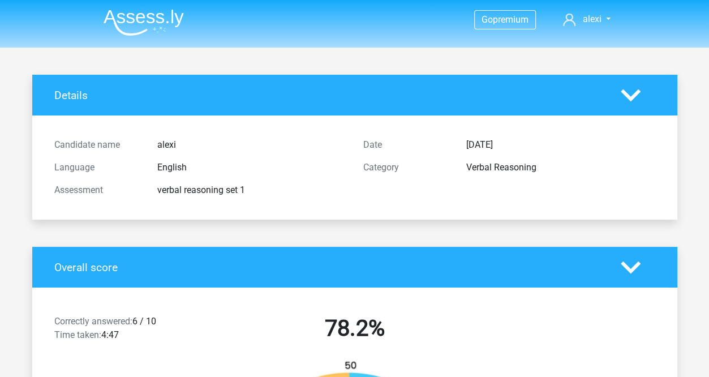
click at [135, 9] on img at bounding box center [144, 22] width 80 height 27
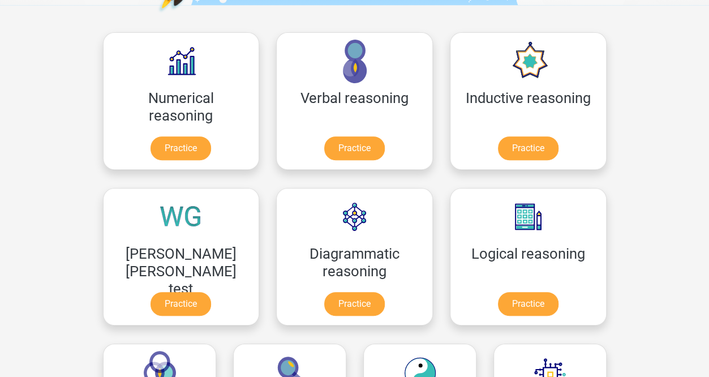
scroll to position [159, 0]
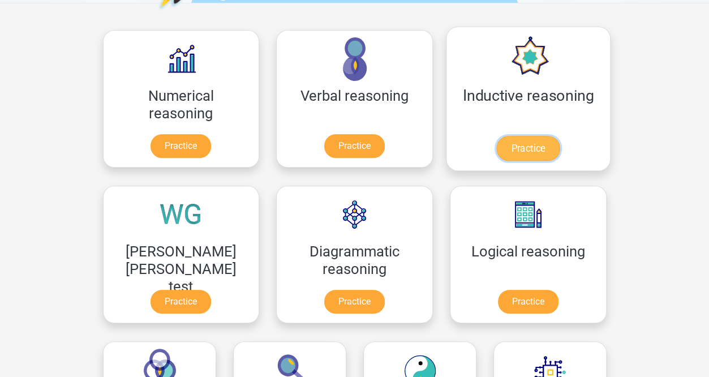
click at [497, 136] on link "Practice" at bounding box center [528, 148] width 63 height 25
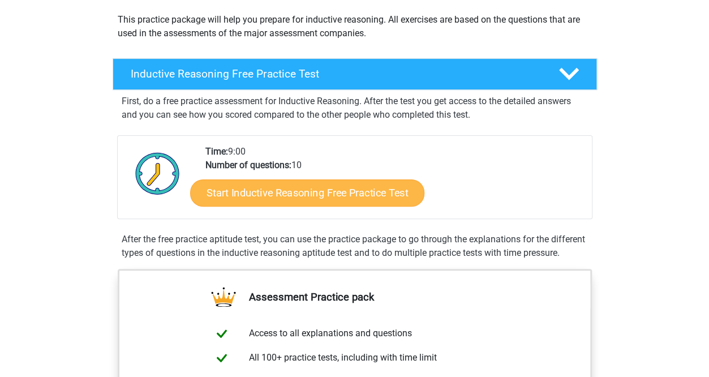
scroll to position [142, 0]
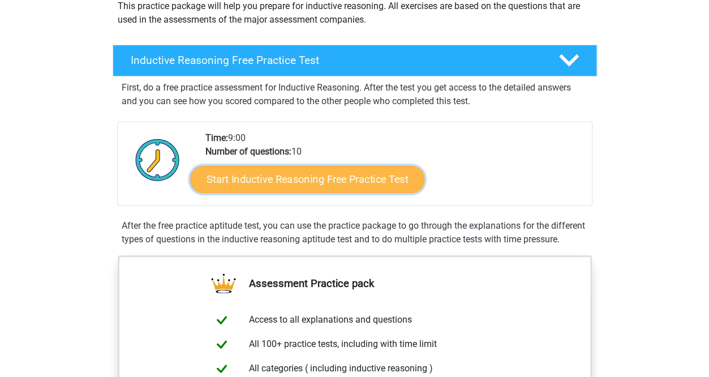
click at [322, 174] on link "Start Inductive Reasoning Free Practice Test" at bounding box center [307, 178] width 234 height 27
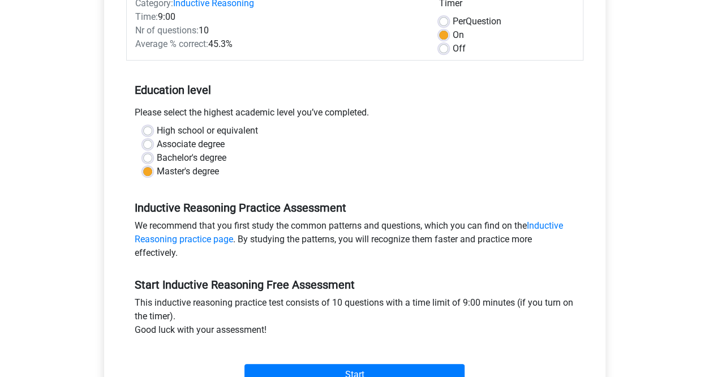
scroll to position [202, 0]
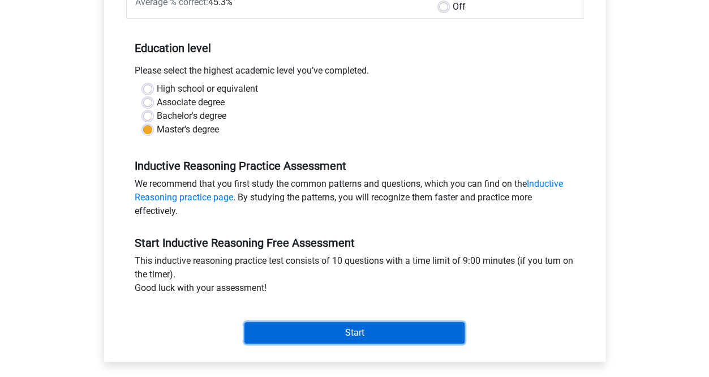
click at [365, 330] on input "Start" at bounding box center [355, 333] width 220 height 22
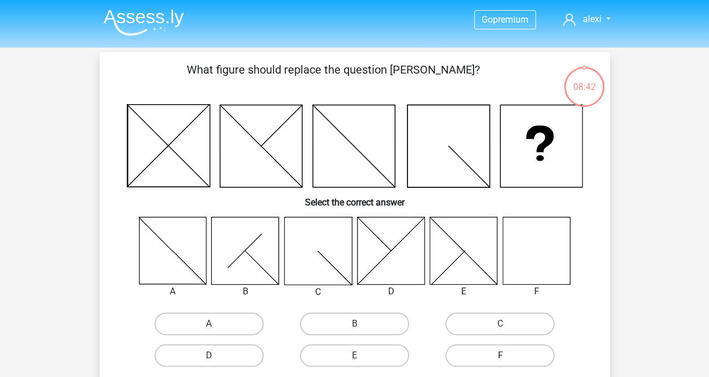
click at [471, 350] on label "F" at bounding box center [500, 355] width 109 height 23
click at [501, 356] on input "F" at bounding box center [504, 359] width 7 height 7
radio input "true"
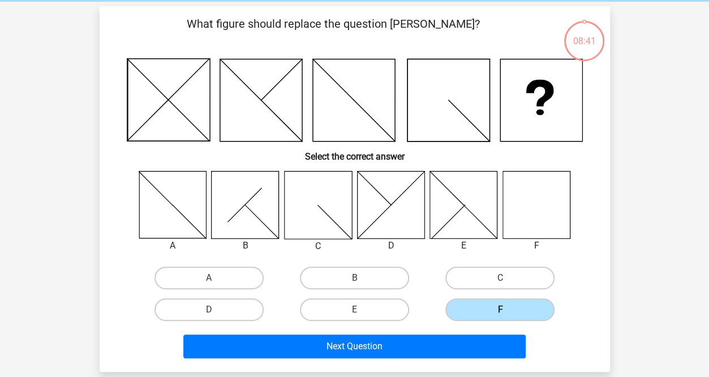
scroll to position [46, 0]
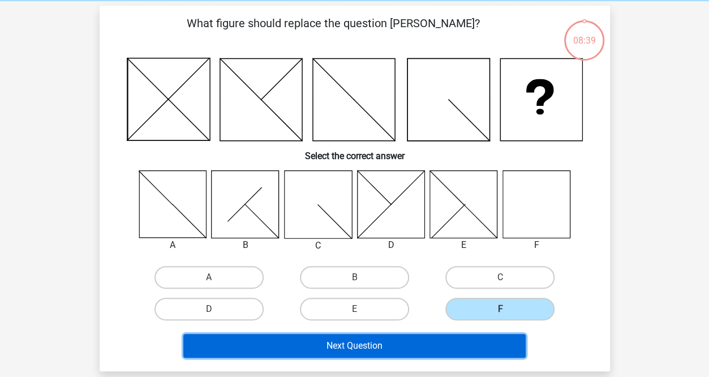
click at [374, 342] on button "Next Question" at bounding box center [354, 346] width 343 height 24
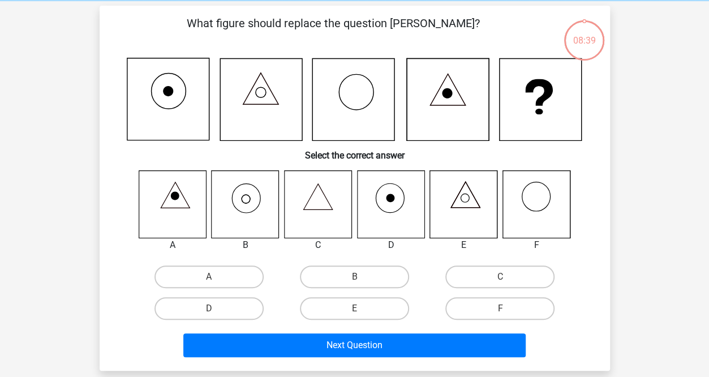
scroll to position [52, 0]
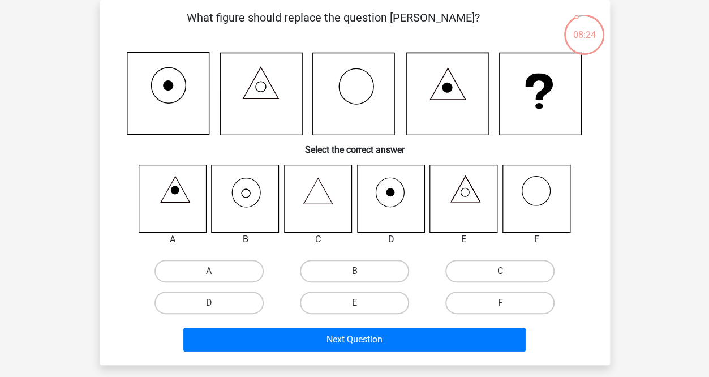
click at [254, 203] on icon at bounding box center [245, 198] width 67 height 67
click at [347, 260] on label "B" at bounding box center [354, 271] width 109 height 23
click at [354, 271] on input "B" at bounding box center [357, 274] width 7 height 7
radio input "true"
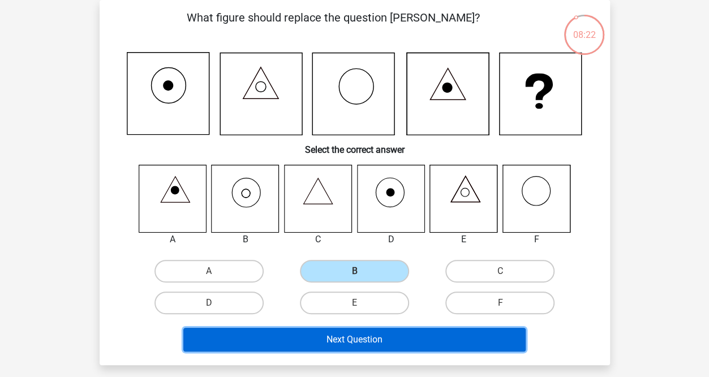
click at [368, 343] on button "Next Question" at bounding box center [354, 340] width 343 height 24
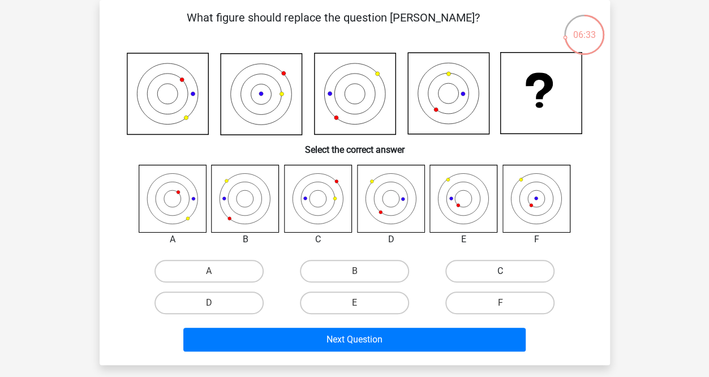
click at [484, 271] on label "C" at bounding box center [500, 271] width 109 height 23
click at [501, 271] on input "C" at bounding box center [504, 274] width 7 height 7
radio input "true"
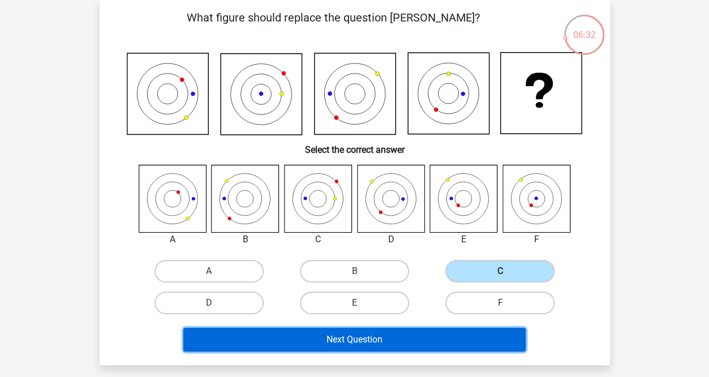
click at [407, 340] on button "Next Question" at bounding box center [354, 340] width 343 height 24
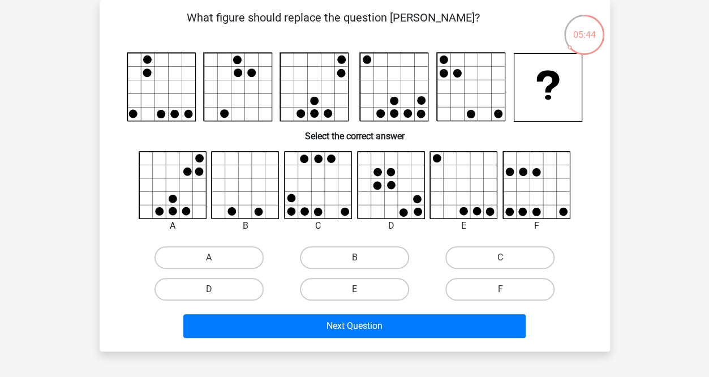
click at [356, 291] on input "E" at bounding box center [357, 292] width 7 height 7
radio input "true"
click at [323, 344] on div "What figure should replace the question mark?" at bounding box center [355, 176] width 511 height 352
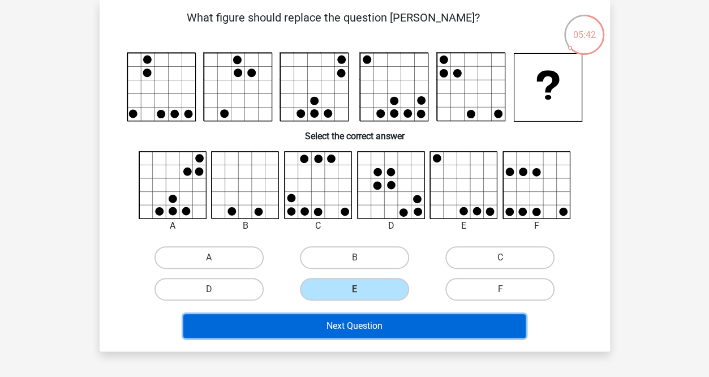
click at [307, 324] on button "Next Question" at bounding box center [354, 326] width 343 height 24
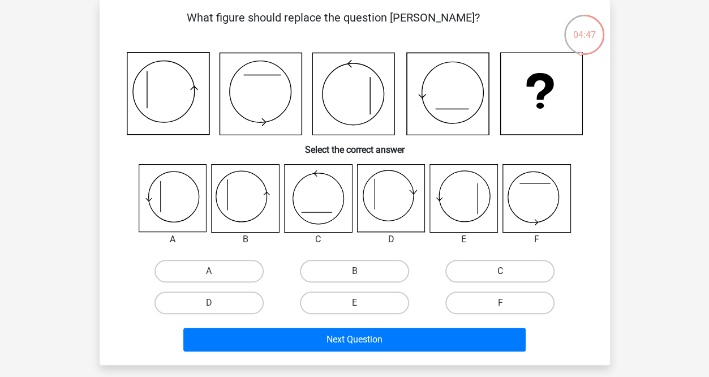
click at [454, 268] on label "C" at bounding box center [500, 271] width 109 height 23
click at [501, 271] on input "C" at bounding box center [504, 274] width 7 height 7
radio input "true"
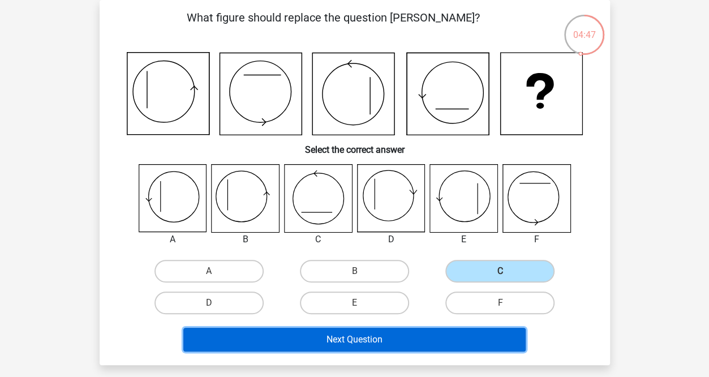
click at [412, 330] on button "Next Question" at bounding box center [354, 340] width 343 height 24
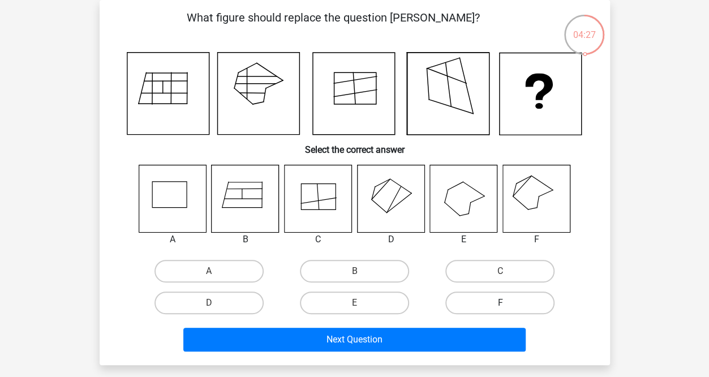
click at [485, 300] on label "F" at bounding box center [500, 303] width 109 height 23
click at [501, 303] on input "F" at bounding box center [504, 306] width 7 height 7
radio input "true"
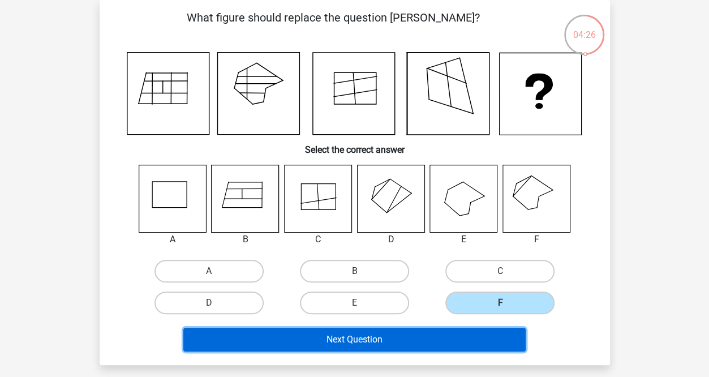
click at [413, 347] on button "Next Question" at bounding box center [354, 340] width 343 height 24
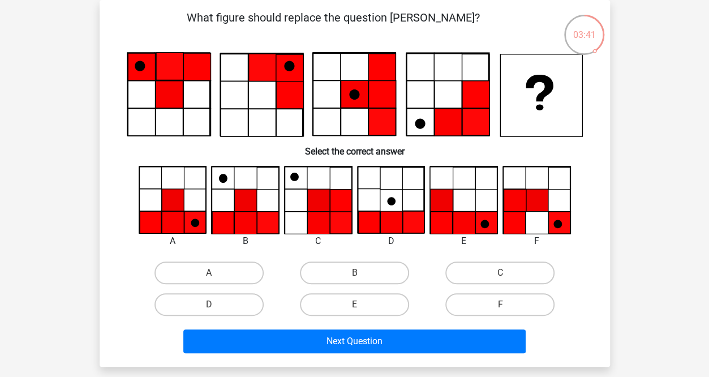
click at [367, 259] on div "B" at bounding box center [355, 273] width 146 height 32
click at [370, 267] on label "B" at bounding box center [354, 273] width 109 height 23
click at [362, 273] on input "B" at bounding box center [357, 276] width 7 height 7
radio input "true"
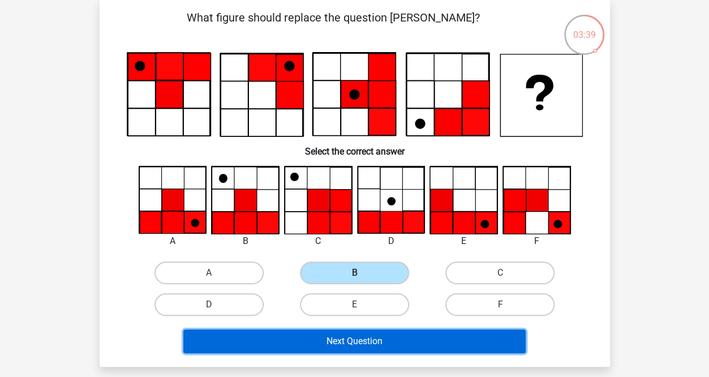
click at [382, 343] on button "Next Question" at bounding box center [354, 342] width 343 height 24
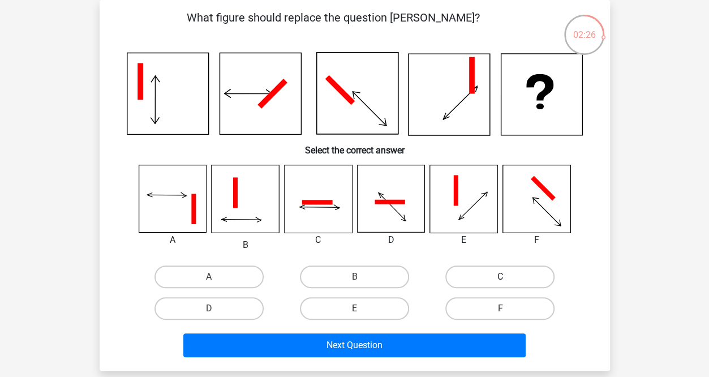
click at [471, 276] on label "C" at bounding box center [500, 277] width 109 height 23
click at [501, 277] on input "C" at bounding box center [504, 280] width 7 height 7
radio input "true"
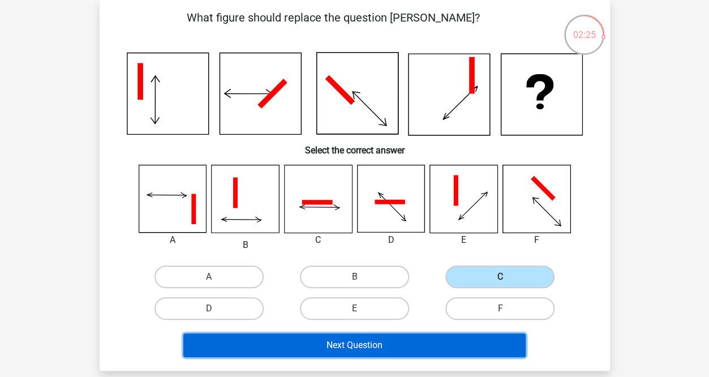
click at [318, 339] on button "Next Question" at bounding box center [354, 345] width 343 height 24
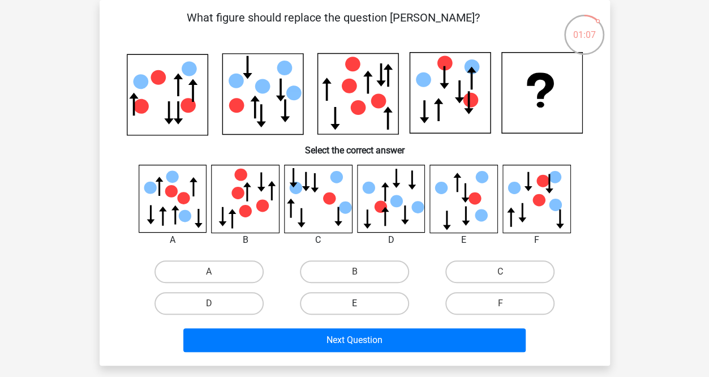
click at [349, 302] on label "E" at bounding box center [354, 303] width 109 height 23
click at [354, 303] on input "E" at bounding box center [357, 306] width 7 height 7
radio input "true"
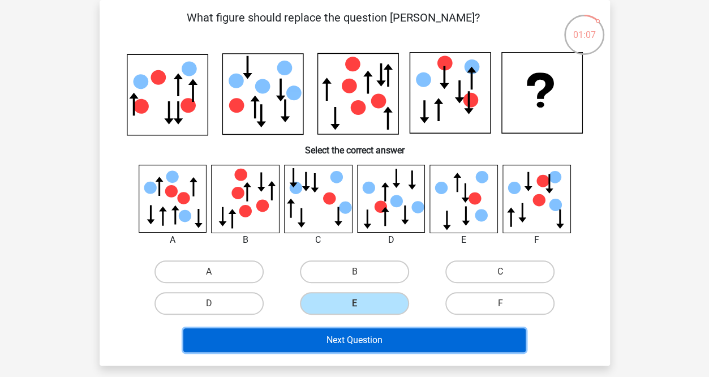
click at [361, 343] on button "Next Question" at bounding box center [354, 340] width 343 height 24
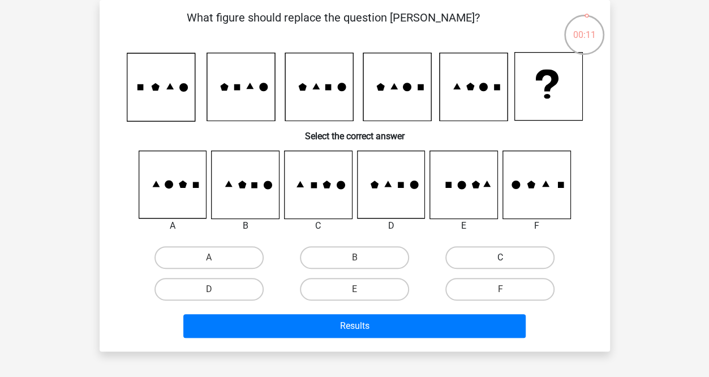
click at [464, 256] on label "C" at bounding box center [500, 257] width 109 height 23
click at [501, 258] on input "C" at bounding box center [504, 261] width 7 height 7
radio input "true"
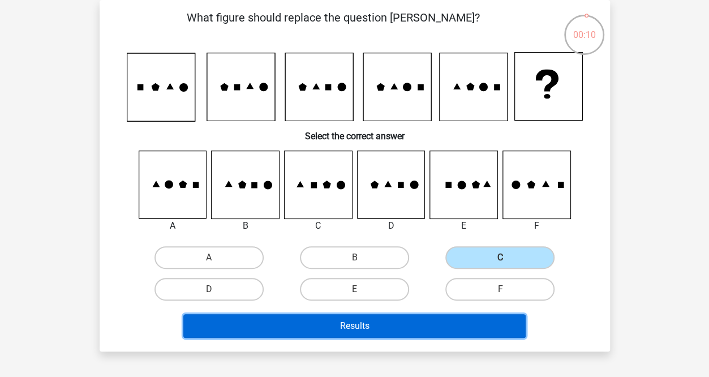
click at [403, 316] on button "Results" at bounding box center [354, 326] width 343 height 24
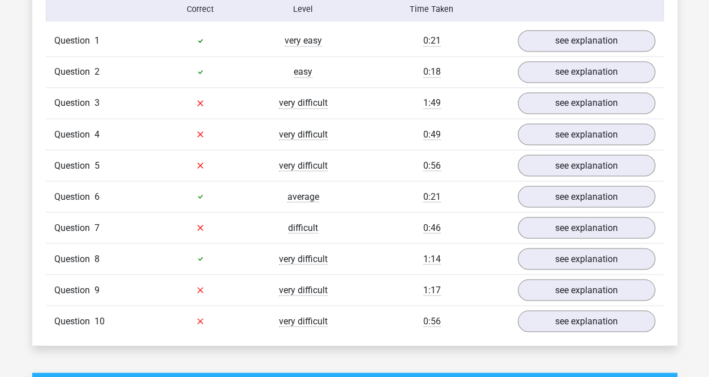
scroll to position [891, 0]
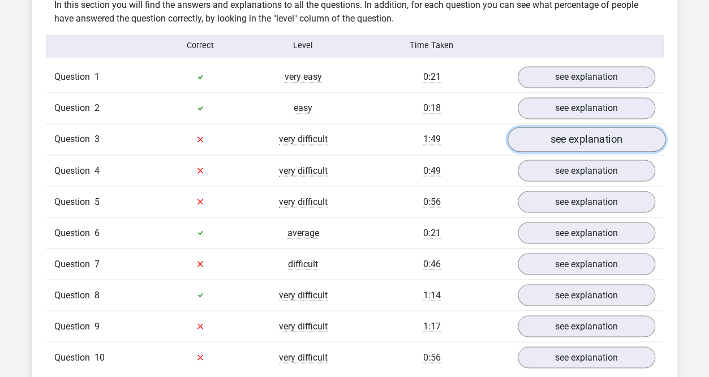
click at [562, 131] on link "see explanation" at bounding box center [586, 139] width 158 height 25
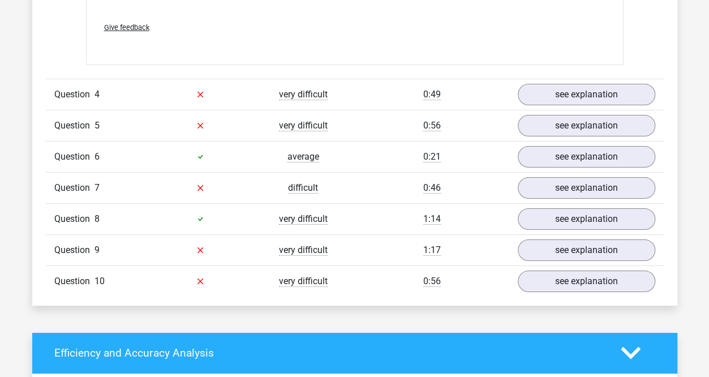
scroll to position [1952, 0]
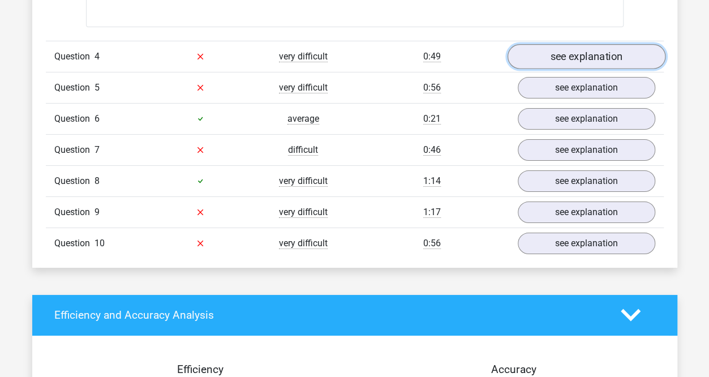
click at [584, 54] on link "see explanation" at bounding box center [586, 56] width 158 height 25
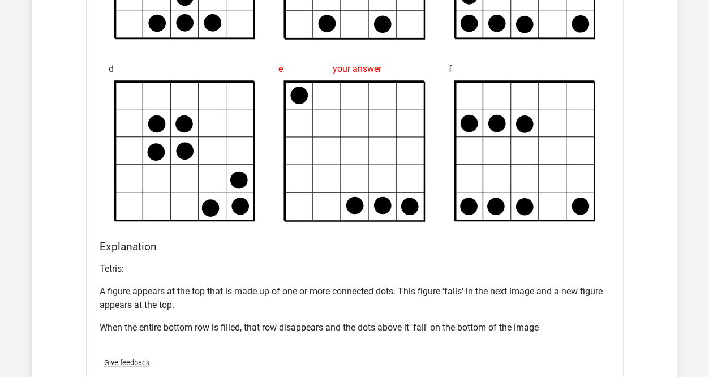
scroll to position [2284, 0]
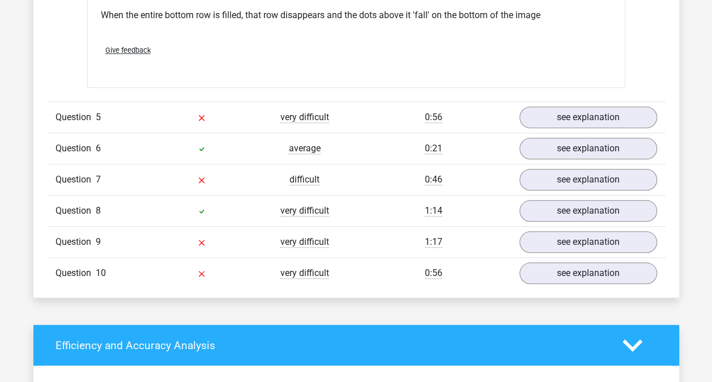
scroll to position [2560, 0]
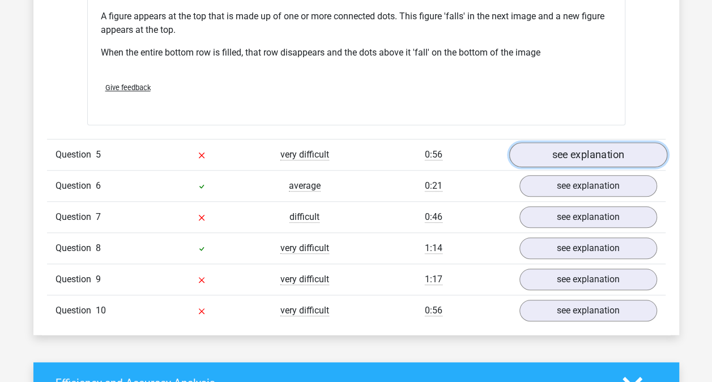
click at [565, 160] on link "see explanation" at bounding box center [587, 155] width 158 height 25
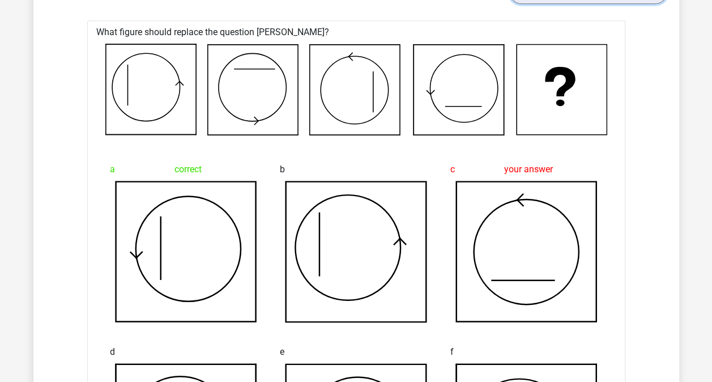
scroll to position [2723, 0]
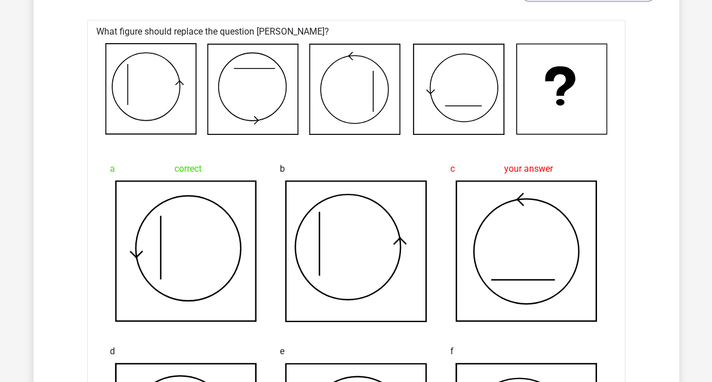
click at [564, 223] on icon at bounding box center [526, 251] width 140 height 140
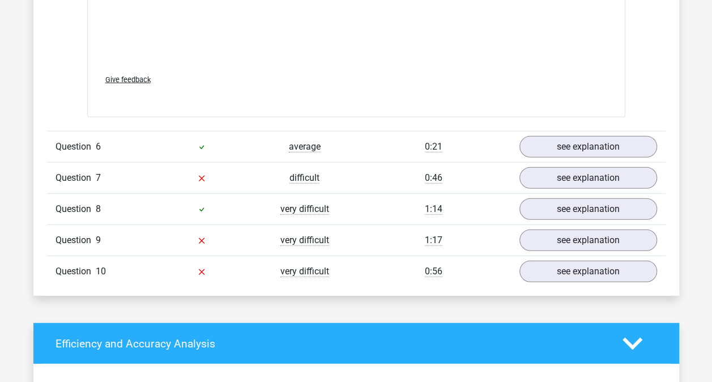
scroll to position [3547, 0]
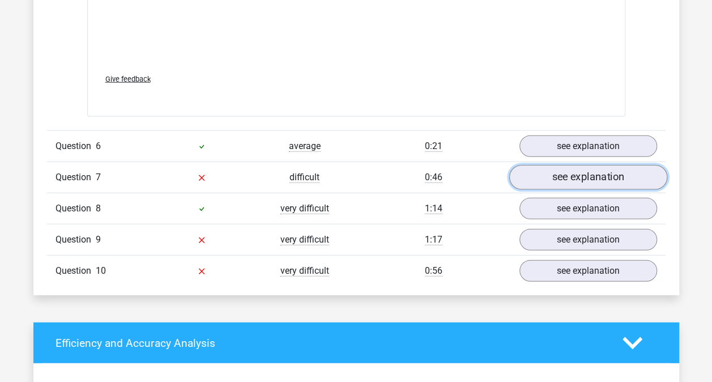
click at [555, 171] on link "see explanation" at bounding box center [587, 177] width 158 height 25
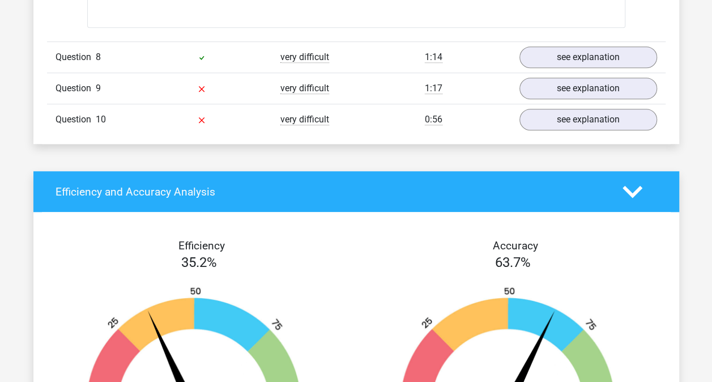
scroll to position [4650, 0]
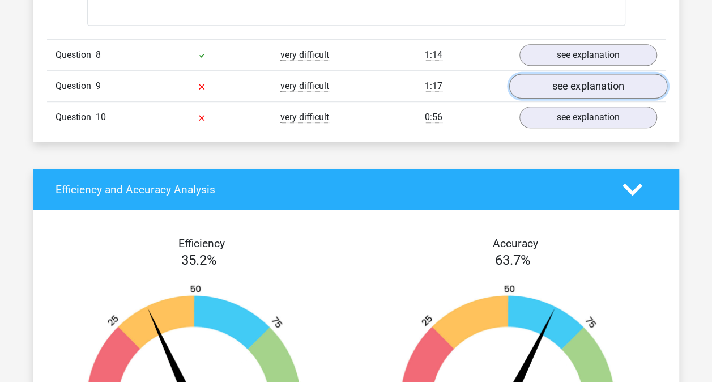
click at [566, 81] on link "see explanation" at bounding box center [587, 86] width 158 height 25
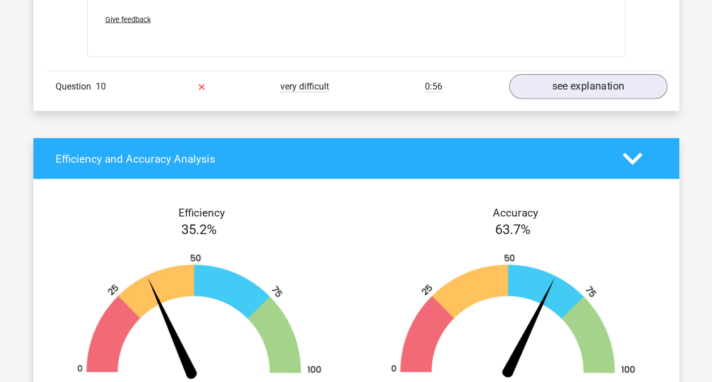
scroll to position [5629, 0]
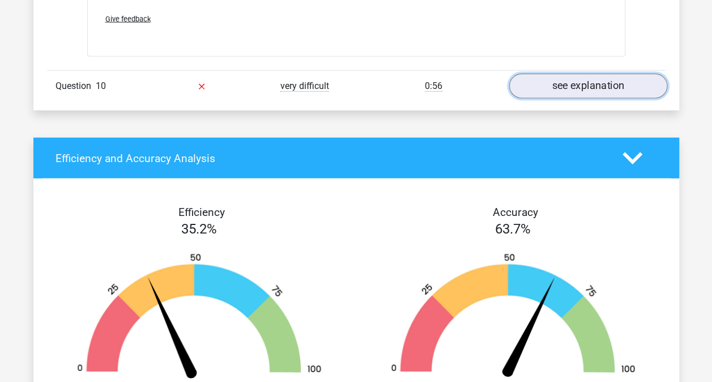
click at [542, 74] on link "see explanation" at bounding box center [587, 86] width 158 height 25
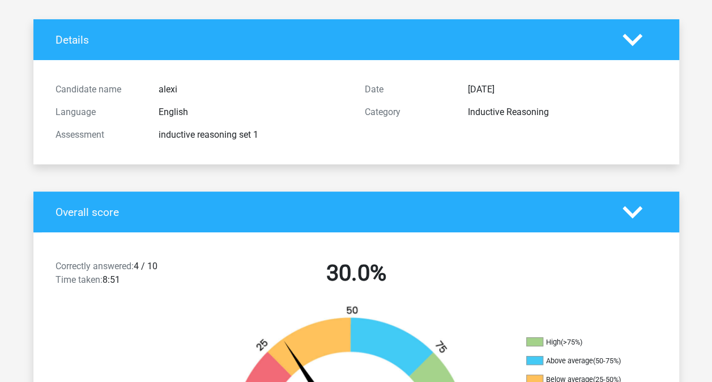
scroll to position [0, 0]
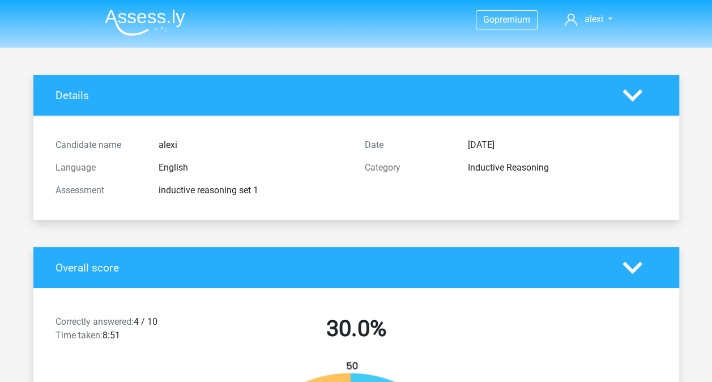
click at [160, 16] on img at bounding box center [145, 22] width 80 height 27
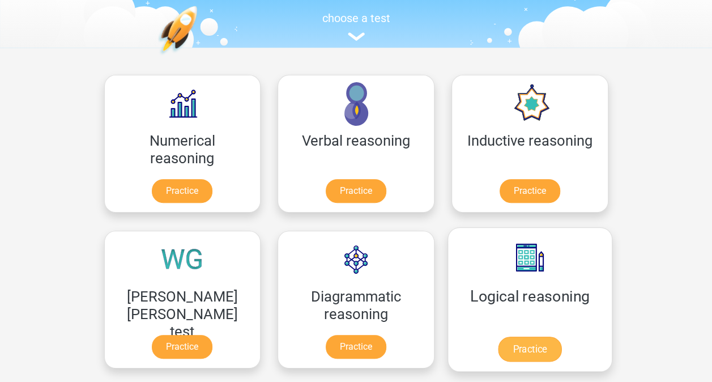
scroll to position [191, 0]
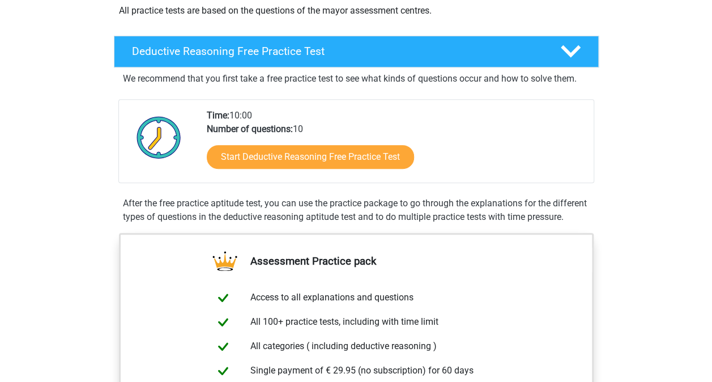
scroll to position [238, 0]
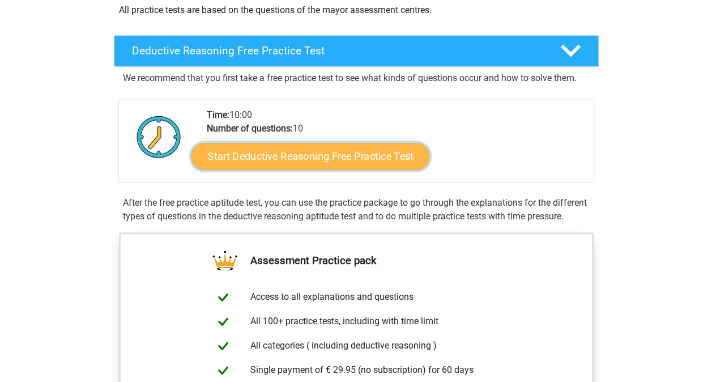
click at [377, 156] on link "Start Deductive Reasoning Free Practice Test" at bounding box center [310, 155] width 238 height 27
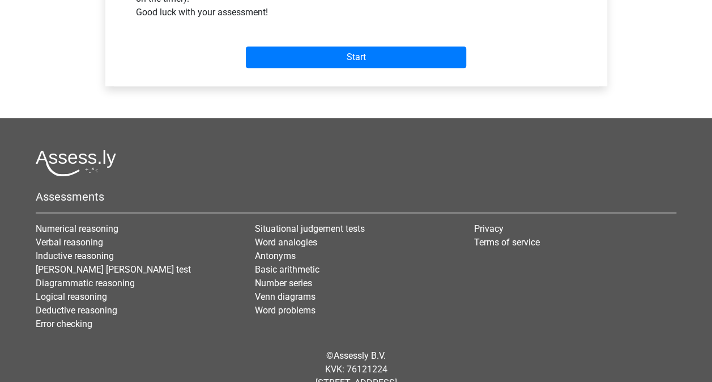
scroll to position [510, 0]
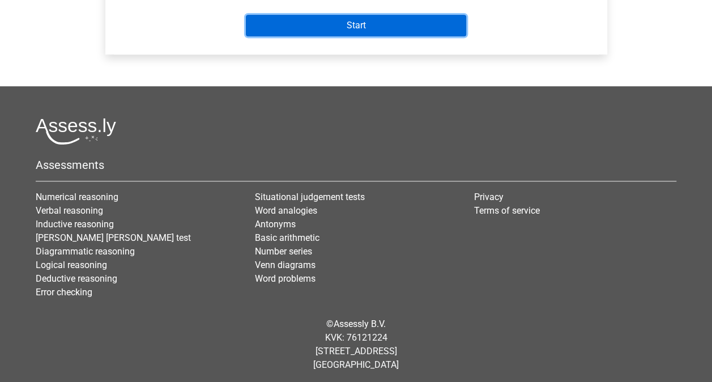
click at [368, 23] on input "Start" at bounding box center [356, 26] width 220 height 22
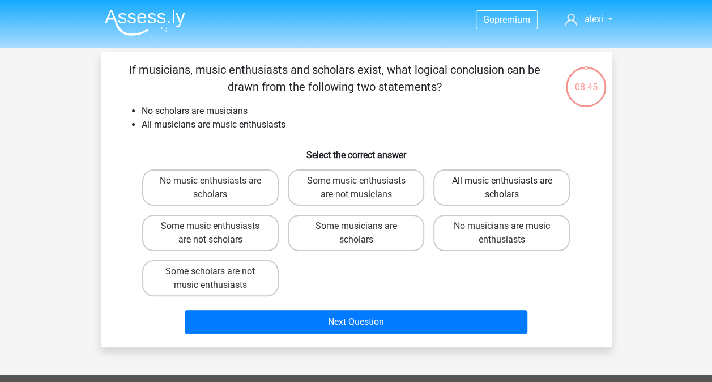
click at [498, 177] on label "All music enthusiasts are scholars" at bounding box center [501, 187] width 136 height 36
click at [502, 181] on input "All music enthusiasts are scholars" at bounding box center [505, 184] width 7 height 7
radio input "true"
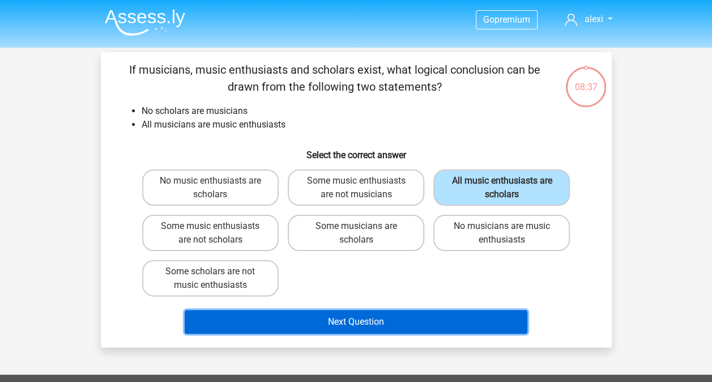
click at [427, 323] on button "Next Question" at bounding box center [356, 322] width 343 height 24
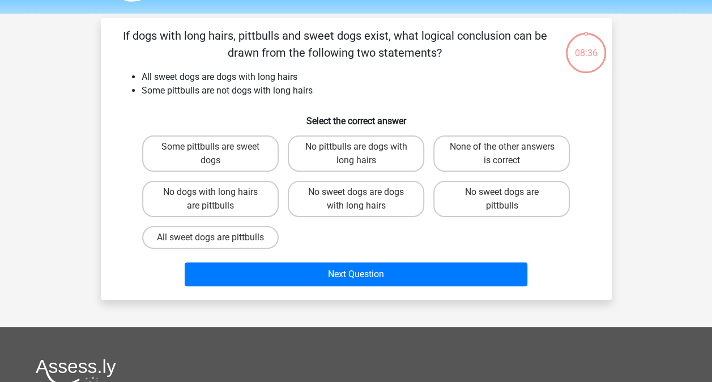
scroll to position [52, 0]
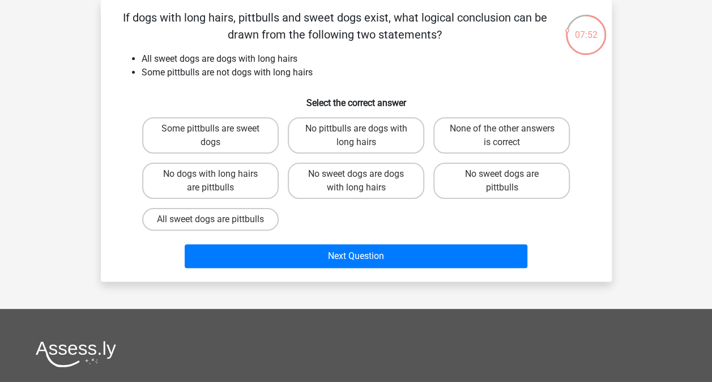
click at [212, 142] on label "Some pittbulls are sweet dogs" at bounding box center [210, 135] width 136 height 36
click at [212, 136] on input "Some pittbulls are sweet dogs" at bounding box center [213, 132] width 7 height 7
radio input "true"
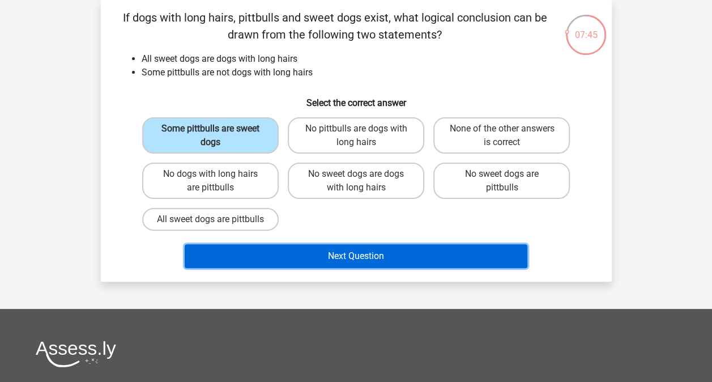
click at [309, 261] on button "Next Question" at bounding box center [356, 256] width 343 height 24
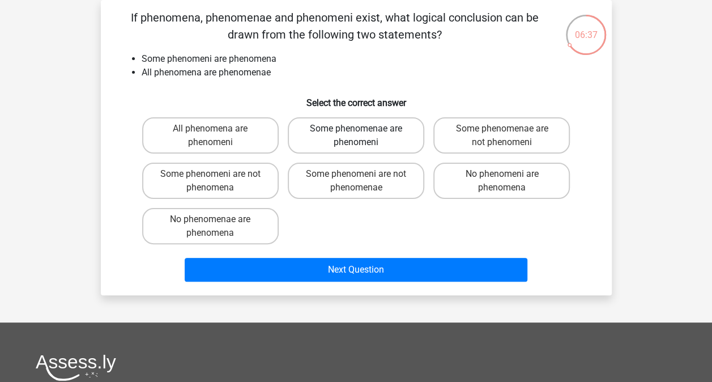
click at [386, 129] on label "Some phenomenae are phenomeni" at bounding box center [356, 135] width 136 height 36
click at [363, 129] on input "Some phenomenae are phenomeni" at bounding box center [359, 132] width 7 height 7
radio input "true"
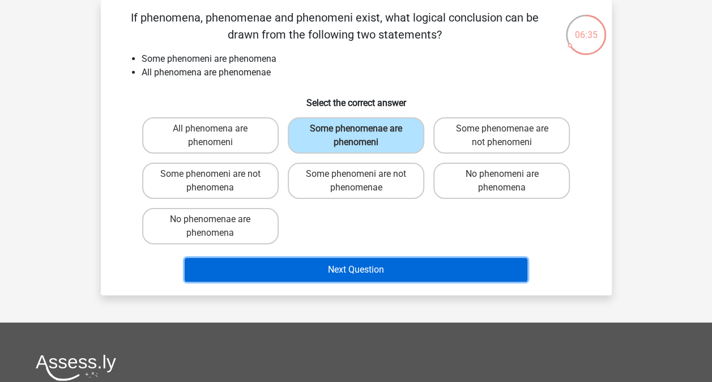
click at [382, 276] on button "Next Question" at bounding box center [356, 270] width 343 height 24
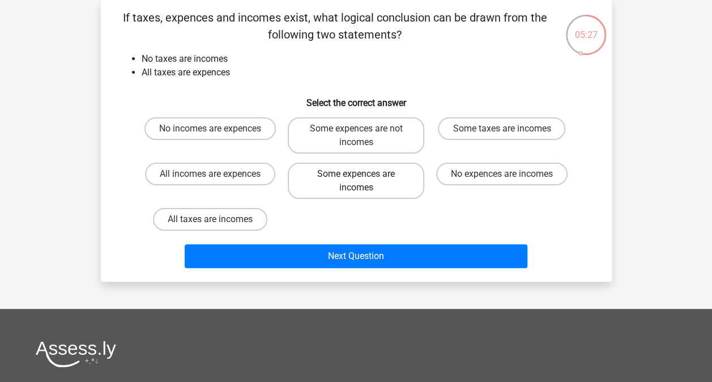
click at [326, 189] on label "Some expences are incomes" at bounding box center [356, 180] width 136 height 36
click at [356, 181] on input "Some expences are incomes" at bounding box center [359, 177] width 7 height 7
radio input "true"
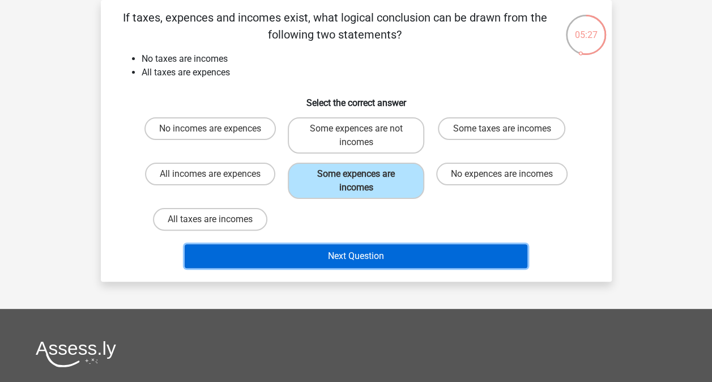
click at [337, 262] on button "Next Question" at bounding box center [356, 256] width 343 height 24
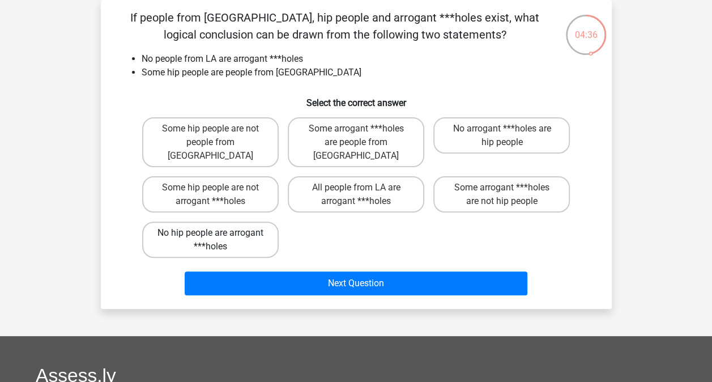
drag, startPoint x: 225, startPoint y: 222, endPoint x: 180, endPoint y: 219, distance: 45.4
drag, startPoint x: 180, startPoint y: 219, endPoint x: 179, endPoint y: 224, distance: 5.7
click at [179, 224] on label "No hip people are arrogant ***holes" at bounding box center [210, 239] width 136 height 36
click at [210, 233] on input "No hip people are arrogant ***holes" at bounding box center [213, 236] width 7 height 7
radio input "true"
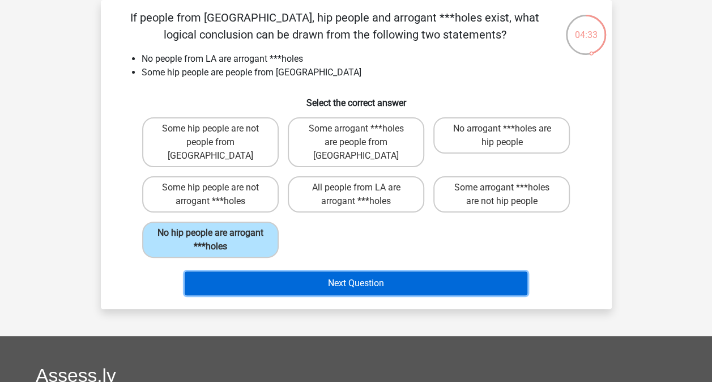
click at [340, 271] on button "Next Question" at bounding box center [356, 283] width 343 height 24
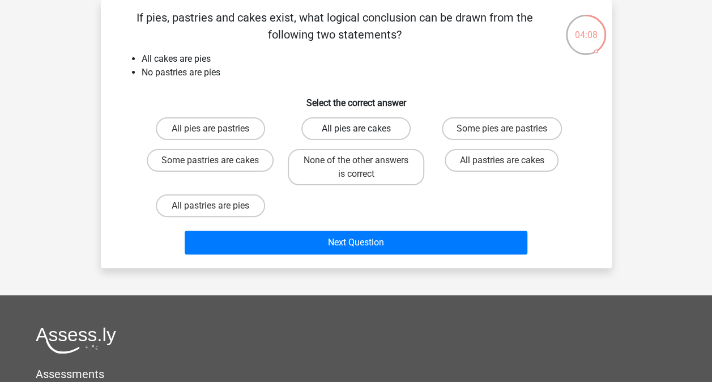
click at [357, 119] on label "All pies are cakes" at bounding box center [355, 128] width 109 height 23
click at [357, 129] on input "All pies are cakes" at bounding box center [359, 132] width 7 height 7
radio input "true"
drag, startPoint x: 360, startPoint y: 127, endPoint x: 296, endPoint y: 131, distance: 64.1
click at [296, 131] on div "All pies are cakes" at bounding box center [356, 128] width 136 height 23
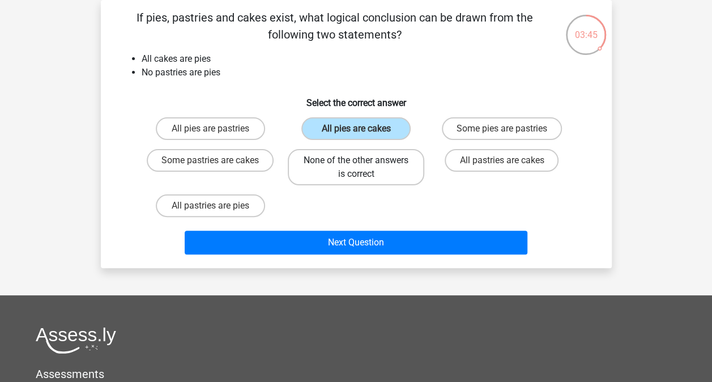
click at [339, 169] on label "None of the other answers is correct" at bounding box center [356, 167] width 136 height 36
click at [356, 168] on input "None of the other answers is correct" at bounding box center [359, 163] width 7 height 7
radio input "true"
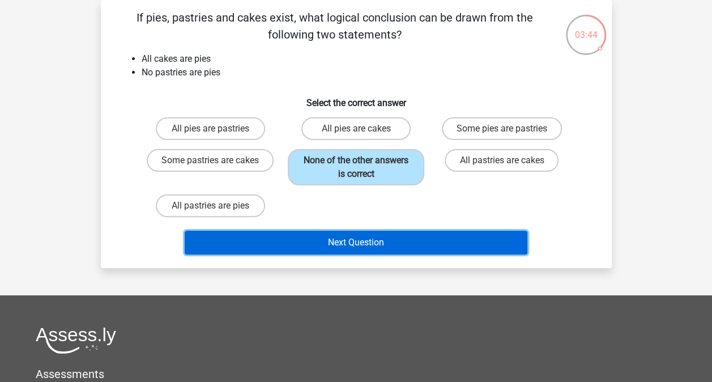
click at [374, 237] on button "Next Question" at bounding box center [356, 242] width 343 height 24
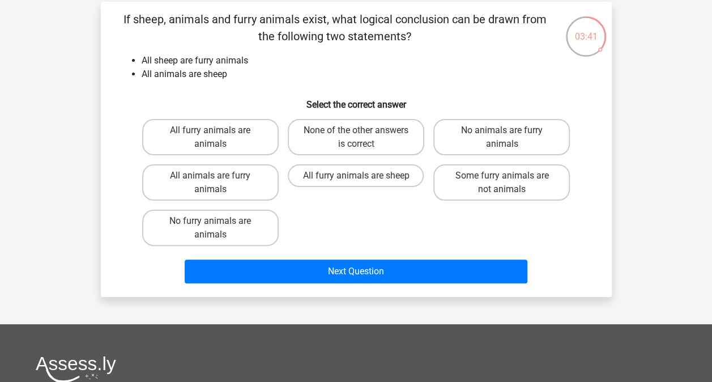
scroll to position [51, 0]
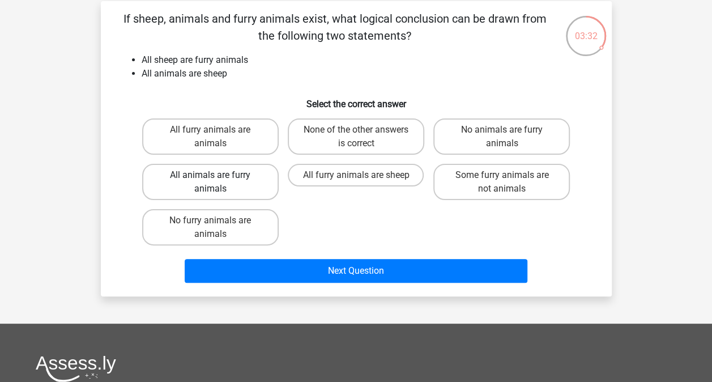
click at [225, 183] on label "All animals are furry animals" at bounding box center [210, 182] width 136 height 36
click at [217, 182] on input "All animals are furry animals" at bounding box center [213, 178] width 7 height 7
radio input "true"
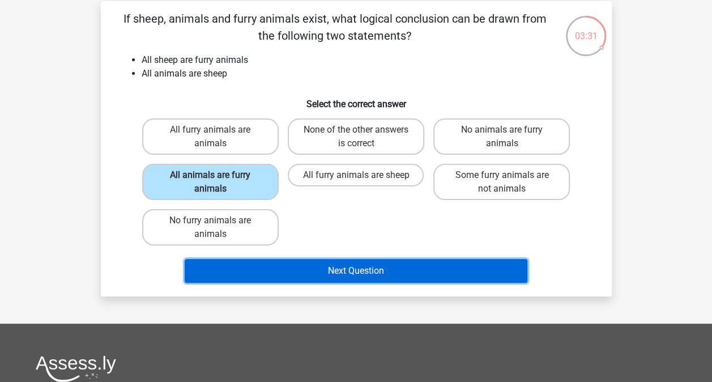
click at [346, 275] on button "Next Question" at bounding box center [356, 271] width 343 height 24
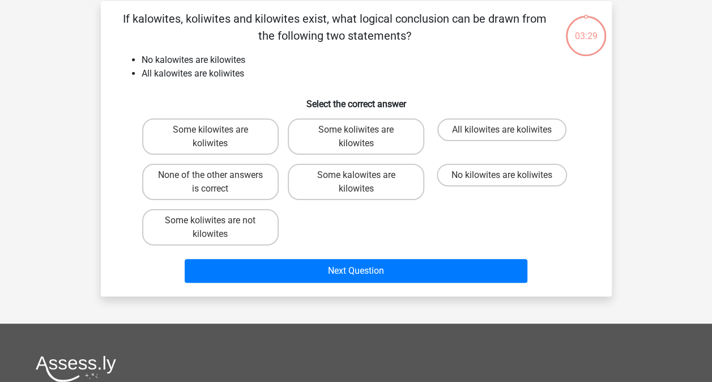
scroll to position [52, 0]
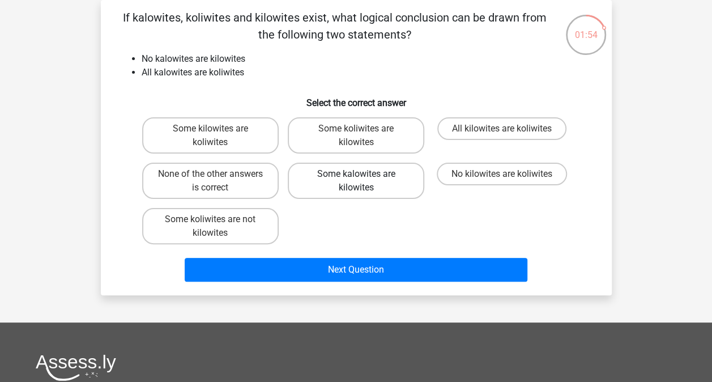
drag, startPoint x: 472, startPoint y: 176, endPoint x: 420, endPoint y: 179, distance: 51.6
click at [420, 179] on label "Some kalowites are kilowites" at bounding box center [356, 180] width 136 height 36
click at [363, 179] on input "Some kalowites are kilowites" at bounding box center [359, 177] width 7 height 7
radio input "true"
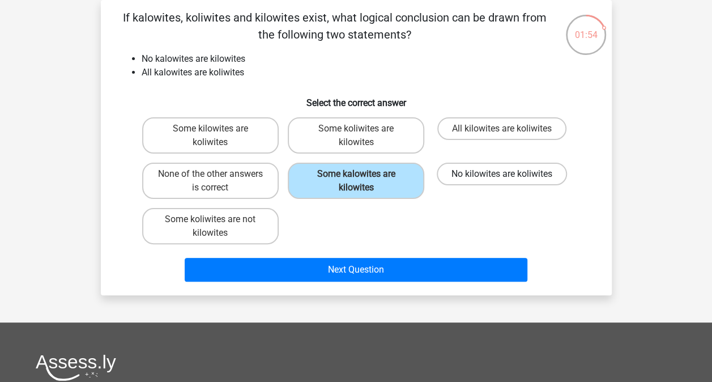
click at [469, 177] on label "No kilowites are koliwites" at bounding box center [502, 173] width 130 height 23
click at [502, 177] on input "No kilowites are koliwites" at bounding box center [505, 177] width 7 height 7
radio input "true"
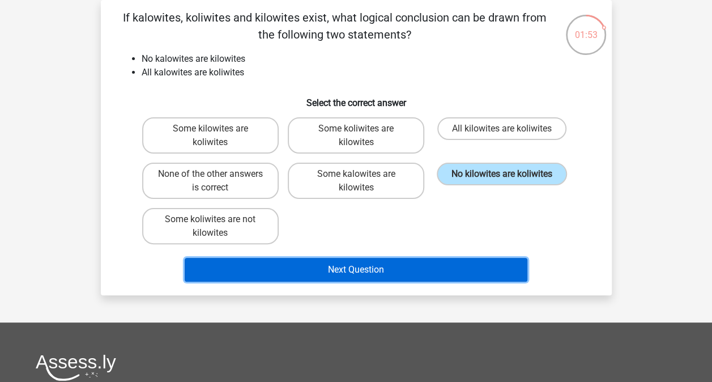
click at [417, 277] on button "Next Question" at bounding box center [356, 270] width 343 height 24
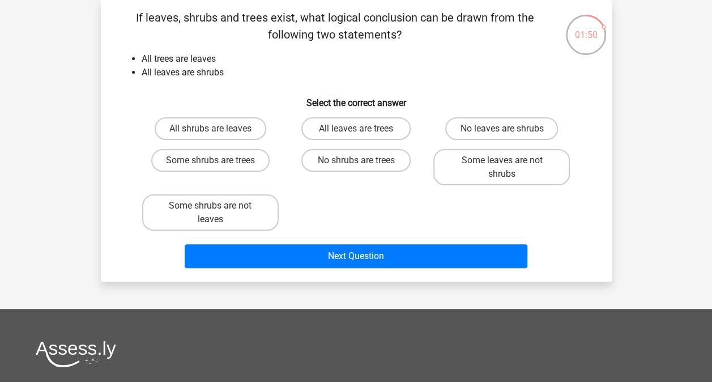
scroll to position [2, 0]
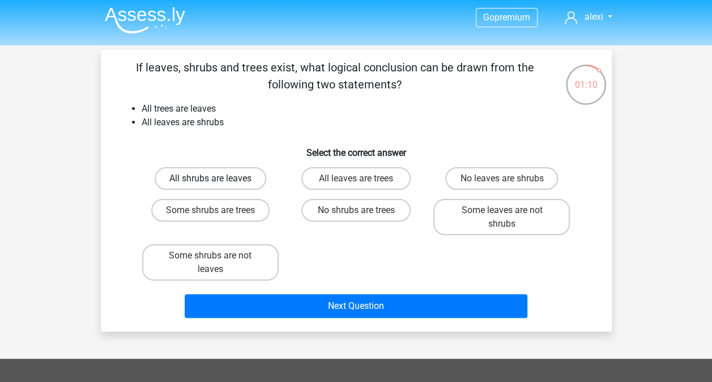
click at [245, 189] on label "All shrubs are leaves" at bounding box center [211, 178] width 112 height 23
click at [217, 186] on input "All shrubs are leaves" at bounding box center [213, 181] width 7 height 7
radio input "true"
click at [360, 181] on input "All leaves are trees" at bounding box center [359, 181] width 7 height 7
radio input "true"
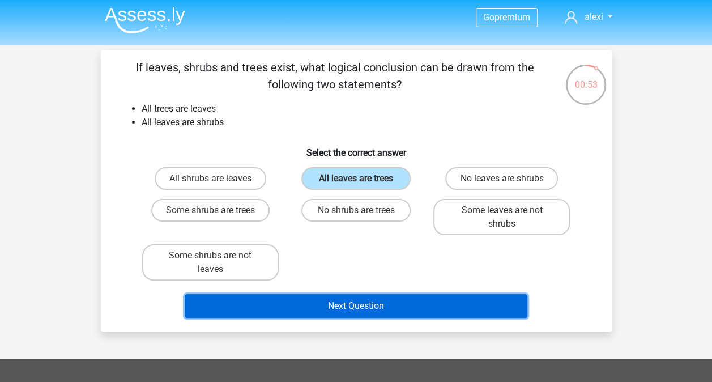
click at [387, 305] on button "Next Question" at bounding box center [356, 306] width 343 height 24
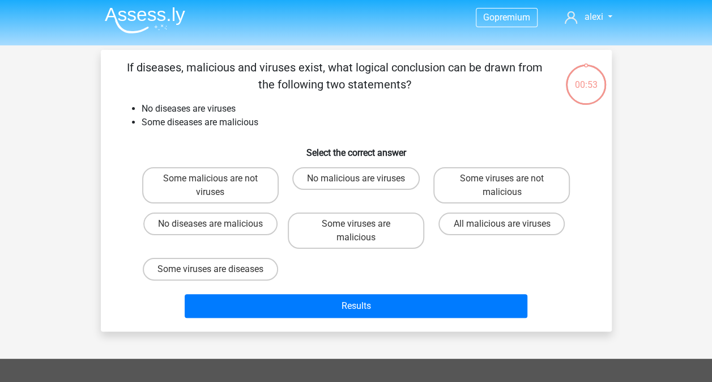
scroll to position [52, 0]
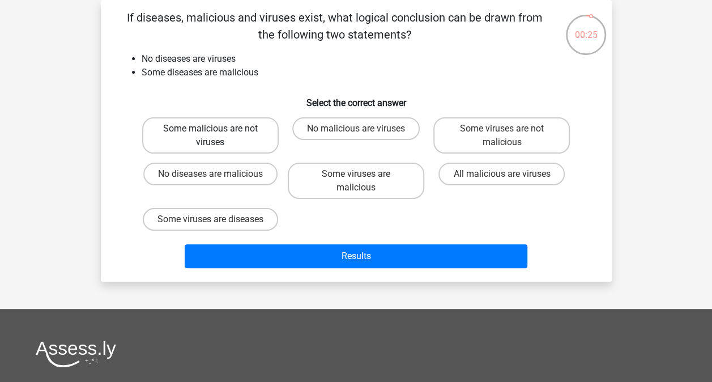
click at [229, 138] on label "Some malicious are not viruses" at bounding box center [210, 135] width 136 height 36
click at [217, 136] on input "Some malicious are not viruses" at bounding box center [213, 132] width 7 height 7
radio input "true"
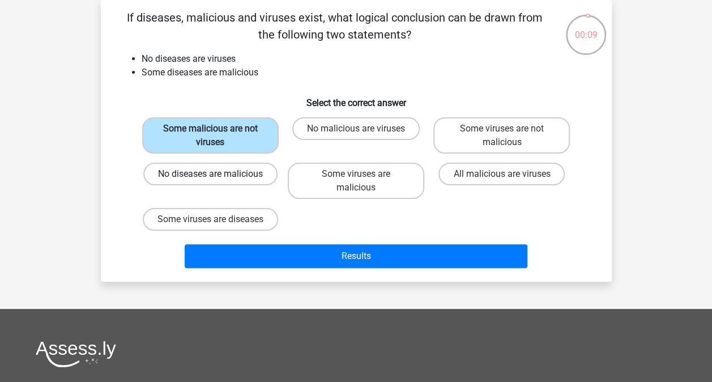
click at [237, 181] on label "No diseases are malicious" at bounding box center [210, 173] width 134 height 23
click at [217, 181] on input "No diseases are malicious" at bounding box center [213, 177] width 7 height 7
radio input "true"
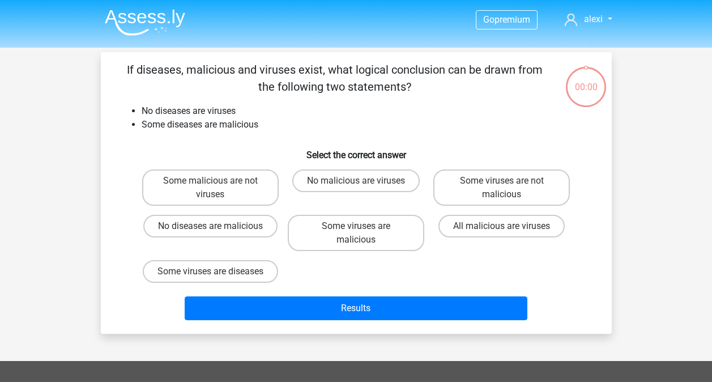
scroll to position [52, 0]
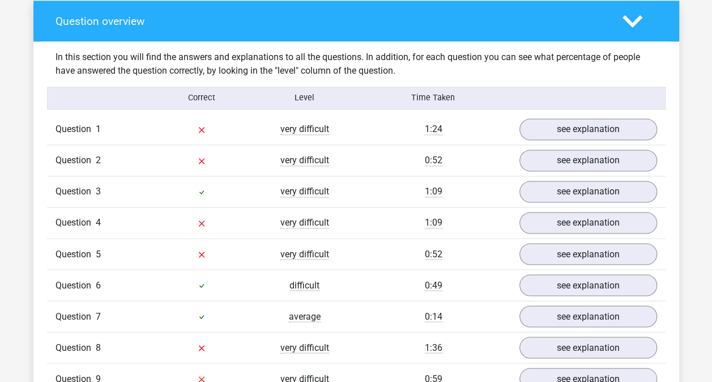
scroll to position [839, 0]
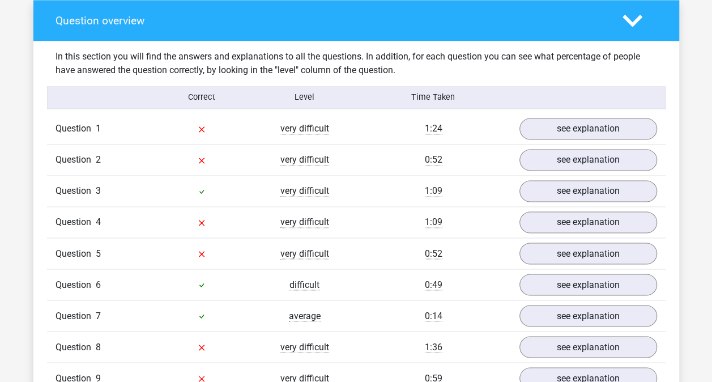
click at [40, 91] on div "Question overview In this section you will find the answers and explanations to…" at bounding box center [355, 216] width 645 height 433
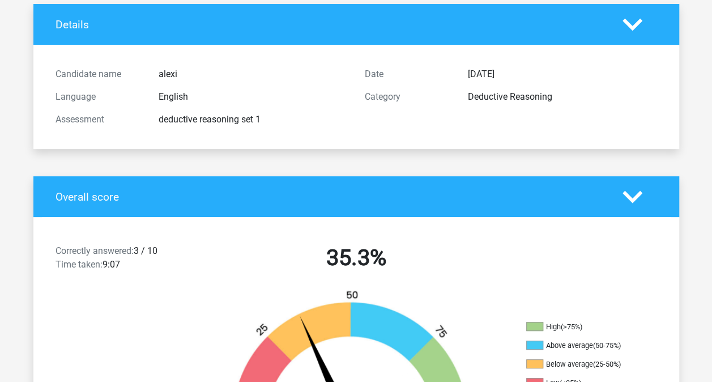
scroll to position [0, 0]
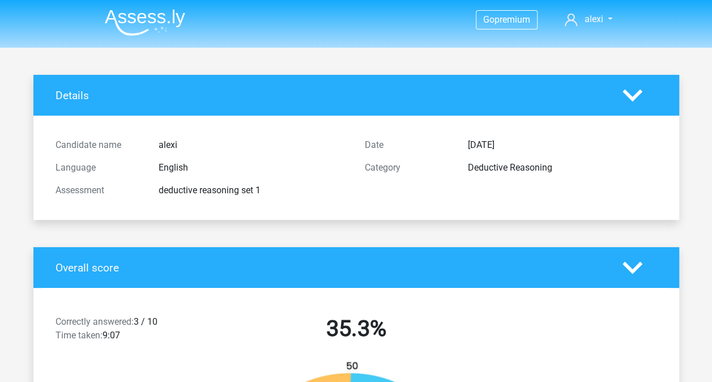
click at [101, 18] on li at bounding box center [140, 20] width 89 height 31
click at [122, 18] on img at bounding box center [145, 22] width 80 height 27
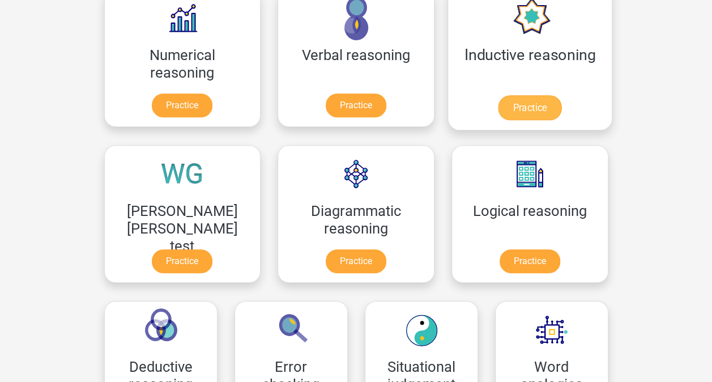
scroll to position [212, 0]
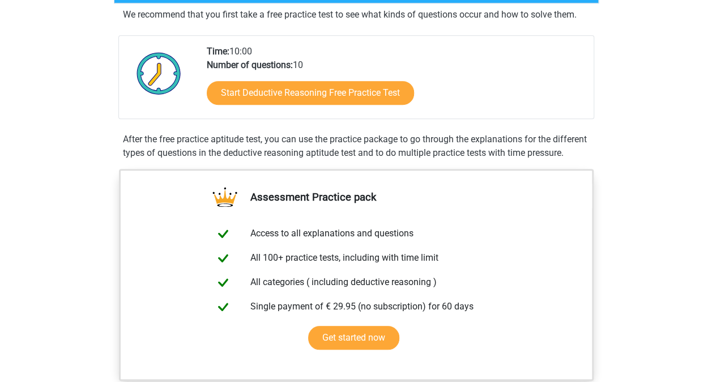
scroll to position [302, 0]
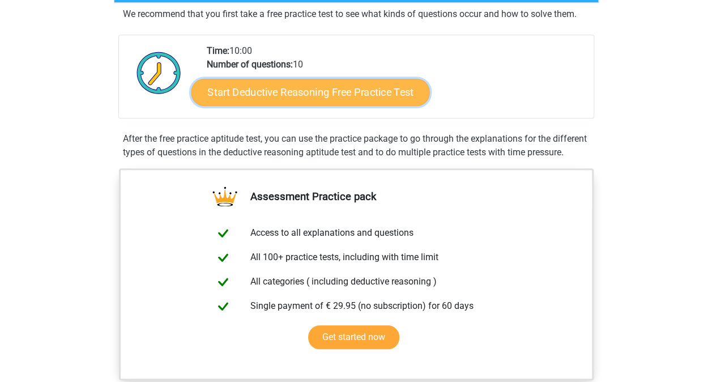
click at [256, 93] on link "Start Deductive Reasoning Free Practice Test" at bounding box center [310, 91] width 238 height 27
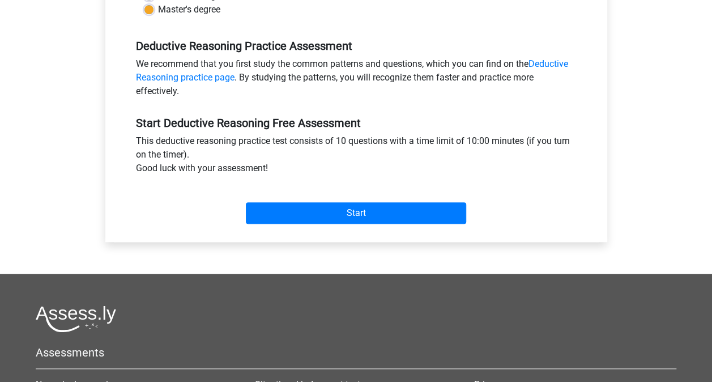
scroll to position [323, 0]
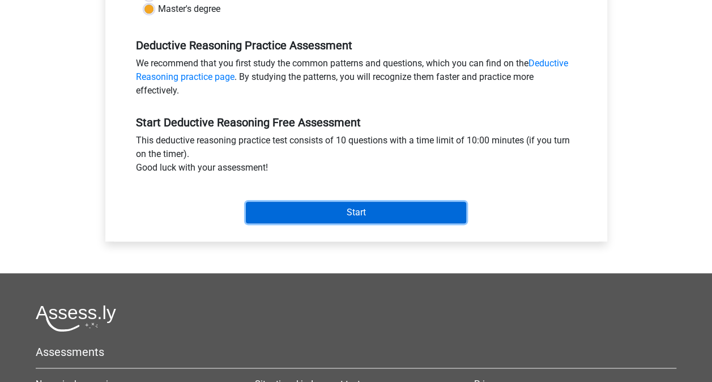
click at [320, 205] on input "Start" at bounding box center [356, 213] width 220 height 22
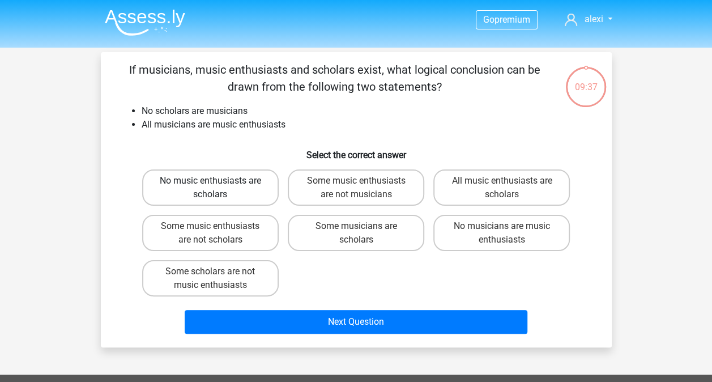
drag, startPoint x: 231, startPoint y: 187, endPoint x: 189, endPoint y: 174, distance: 44.4
click at [189, 174] on label "No music enthusiasts are scholars" at bounding box center [210, 187] width 136 height 36
click at [210, 181] on input "No music enthusiasts are scholars" at bounding box center [213, 184] width 7 height 7
radio input "true"
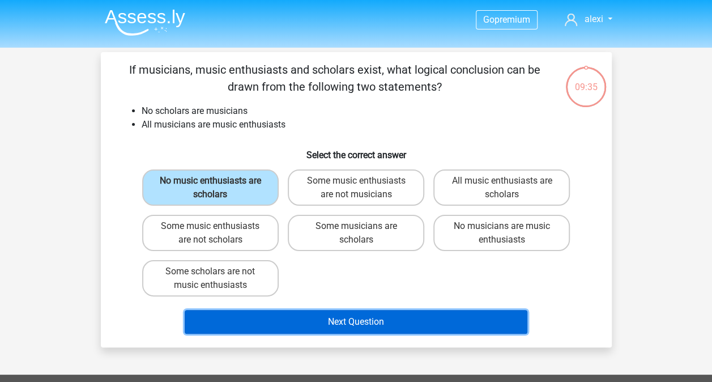
click at [373, 318] on button "Next Question" at bounding box center [356, 322] width 343 height 24
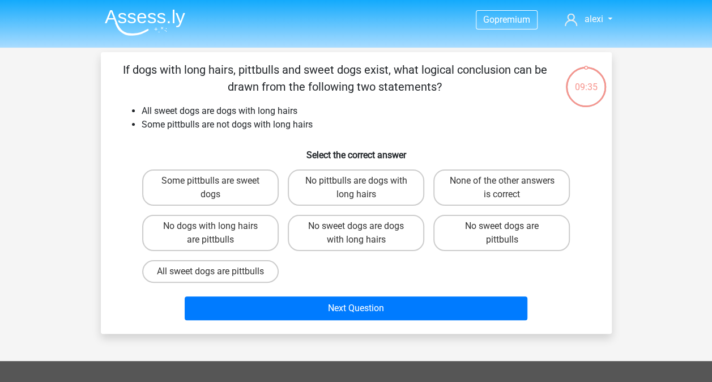
scroll to position [52, 0]
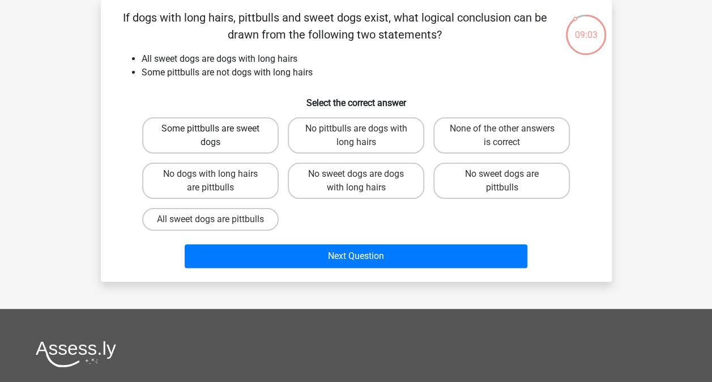
click at [227, 144] on label "Some pittbulls are sweet dogs" at bounding box center [210, 135] width 136 height 36
click at [217, 136] on input "Some pittbulls are sweet dogs" at bounding box center [213, 132] width 7 height 7
radio input "true"
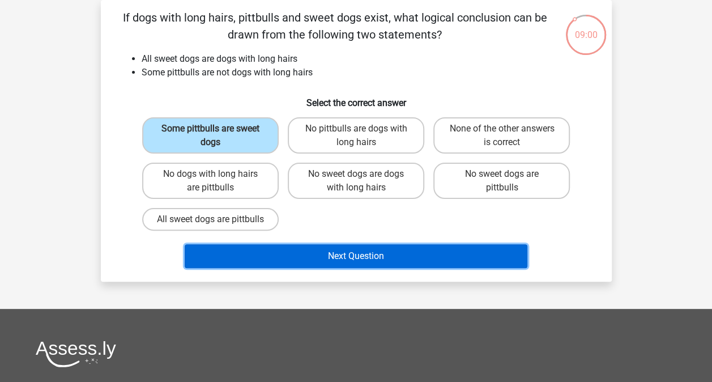
drag, startPoint x: 399, startPoint y: 268, endPoint x: 363, endPoint y: 259, distance: 36.3
click at [363, 259] on button "Next Question" at bounding box center [356, 256] width 343 height 24
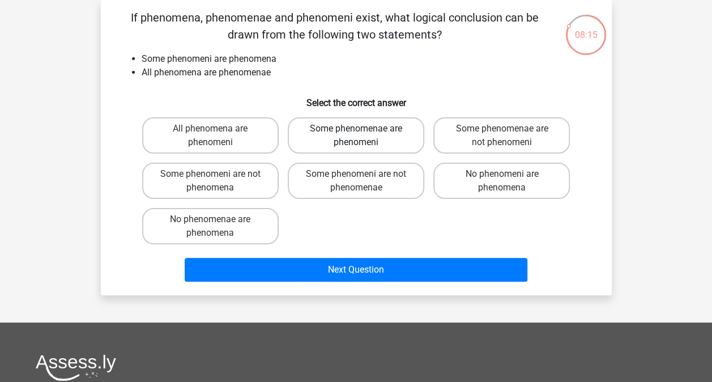
click at [379, 131] on label "Some phenomenae are phenomeni" at bounding box center [356, 135] width 136 height 36
click at [363, 131] on input "Some phenomenae are phenomeni" at bounding box center [359, 132] width 7 height 7
radio input "true"
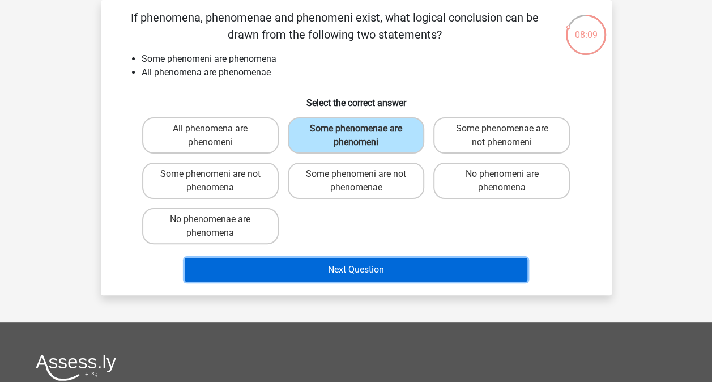
drag, startPoint x: 361, startPoint y: 266, endPoint x: 309, endPoint y: 270, distance: 52.8
click at [309, 270] on button "Next Question" at bounding box center [356, 270] width 343 height 24
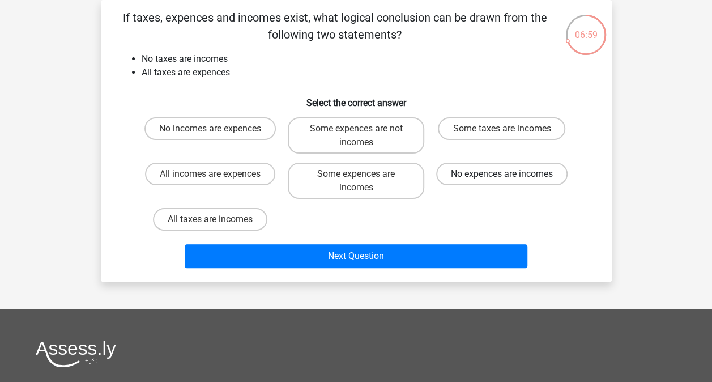
click at [488, 174] on label "No expences are incomes" at bounding box center [501, 173] width 131 height 23
click at [502, 174] on input "No expences are incomes" at bounding box center [505, 177] width 7 height 7
radio input "true"
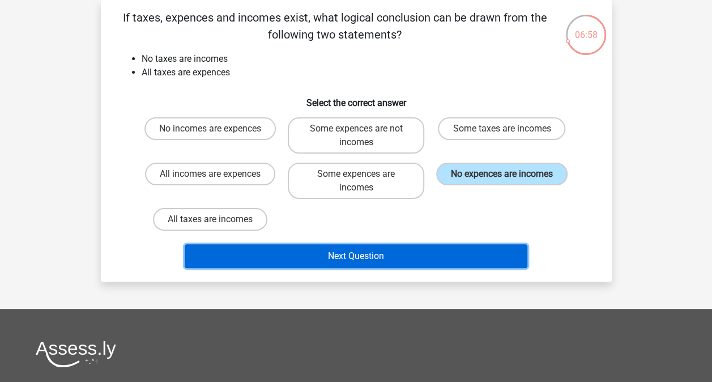
click at [241, 251] on button "Next Question" at bounding box center [356, 256] width 343 height 24
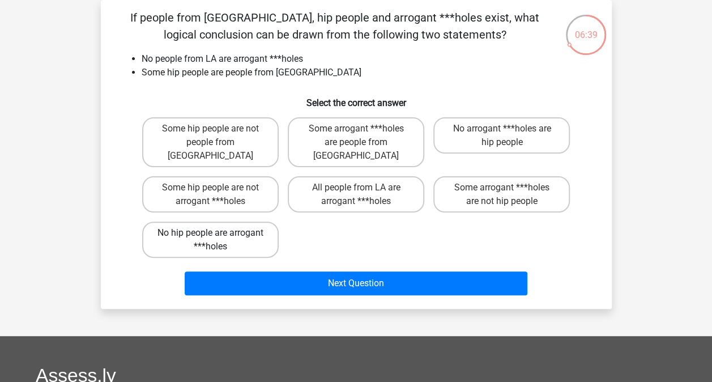
click at [232, 225] on label "No hip people are arrogant ***holes" at bounding box center [210, 239] width 136 height 36
click at [217, 233] on input "No hip people are arrogant ***holes" at bounding box center [213, 236] width 7 height 7
radio input "true"
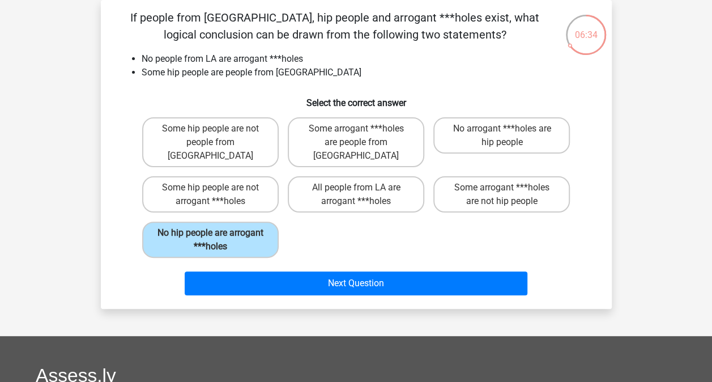
drag, startPoint x: 284, startPoint y: 263, endPoint x: 165, endPoint y: 267, distance: 119.5
click at [165, 271] on div "Next Question" at bounding box center [356, 285] width 437 height 28
drag, startPoint x: 258, startPoint y: 189, endPoint x: 226, endPoint y: 182, distance: 33.0
click at [226, 182] on label "Some hip people are not arrogant ***holes" at bounding box center [210, 194] width 136 height 36
click at [217, 187] on input "Some hip people are not arrogant ***holes" at bounding box center [213, 190] width 7 height 7
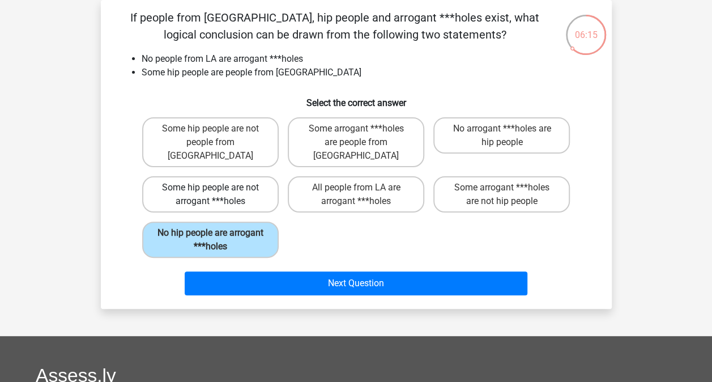
radio input "true"
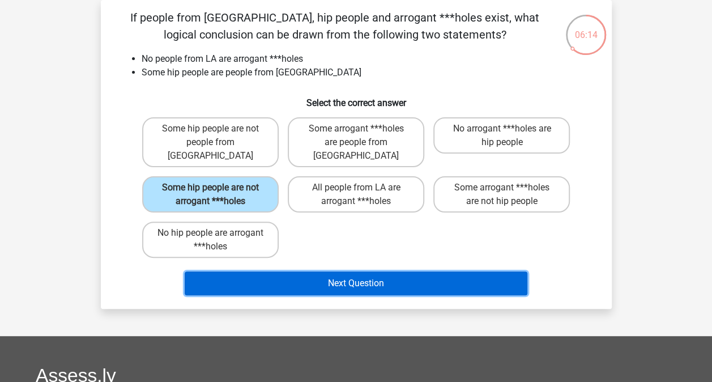
click at [412, 272] on button "Next Question" at bounding box center [356, 283] width 343 height 24
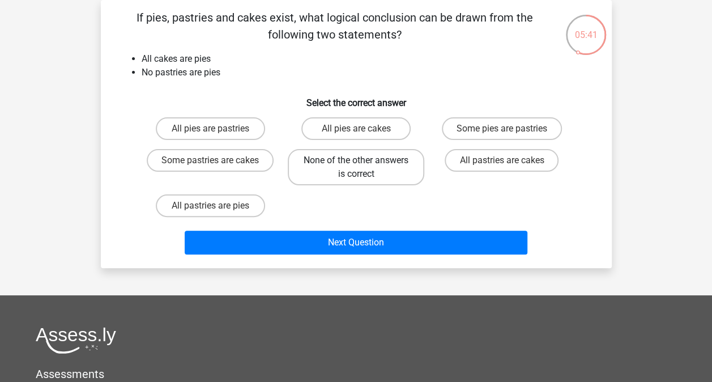
click at [387, 165] on label "None of the other answers is correct" at bounding box center [356, 167] width 136 height 36
click at [363, 165] on input "None of the other answers is correct" at bounding box center [359, 163] width 7 height 7
radio input "true"
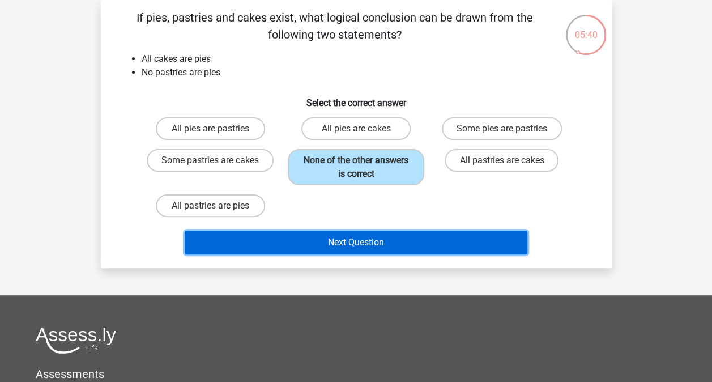
click at [399, 242] on button "Next Question" at bounding box center [356, 242] width 343 height 24
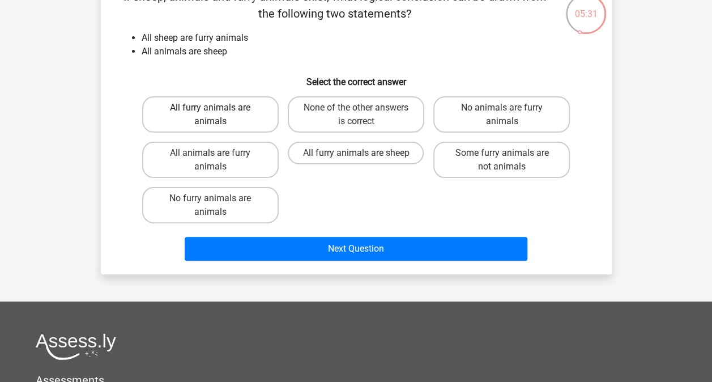
scroll to position [27, 0]
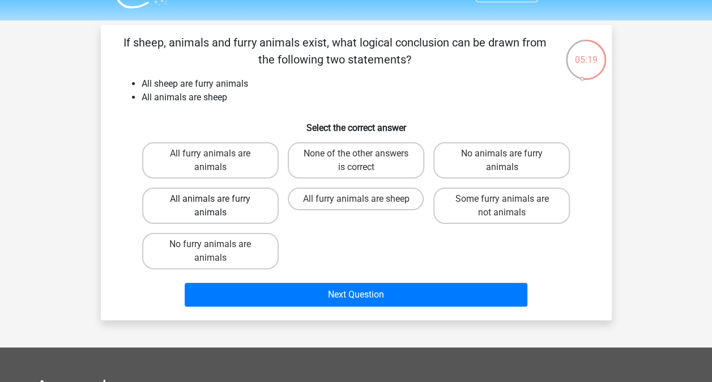
click at [231, 206] on label "All animals are furry animals" at bounding box center [210, 205] width 136 height 36
click at [217, 206] on input "All animals are furry animals" at bounding box center [213, 202] width 7 height 7
radio input "true"
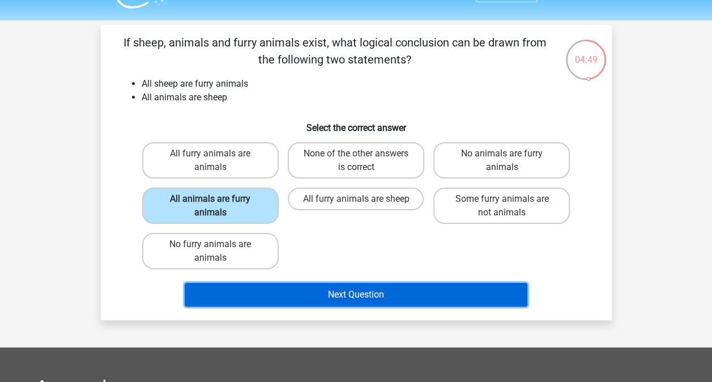
click at [255, 286] on button "Next Question" at bounding box center [356, 295] width 343 height 24
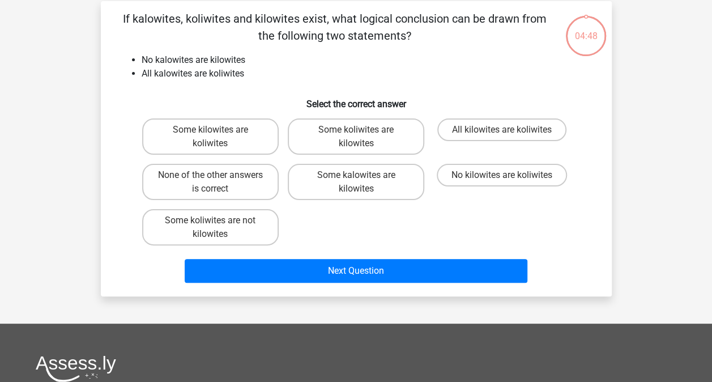
scroll to position [52, 0]
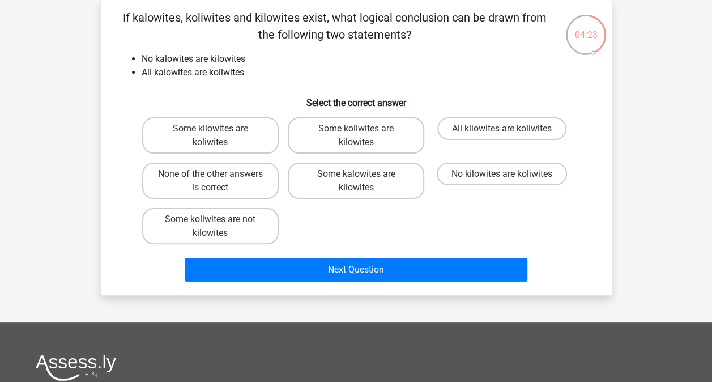
click at [503, 177] on input "No kilowites are koliwites" at bounding box center [505, 177] width 7 height 7
radio input "true"
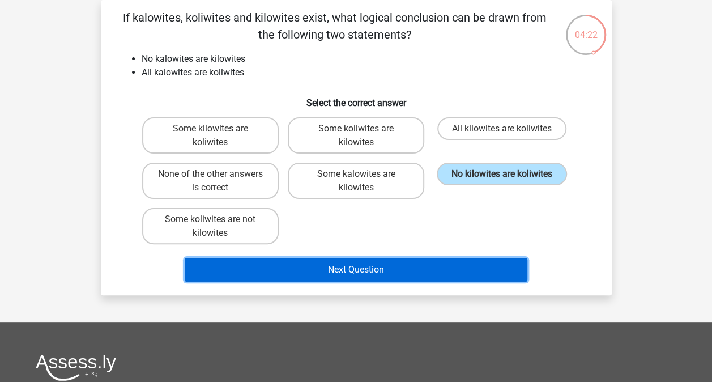
click at [397, 268] on button "Next Question" at bounding box center [356, 270] width 343 height 24
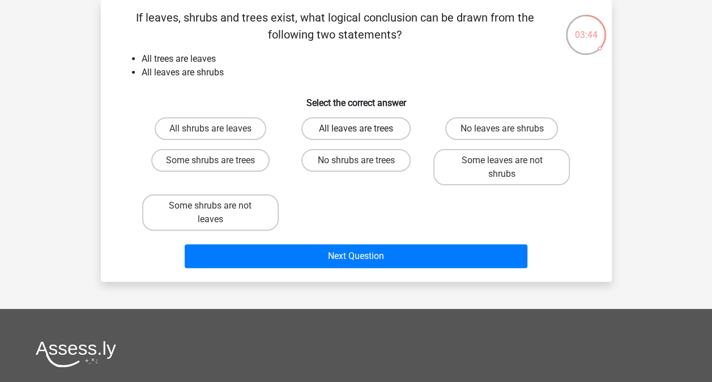
click at [369, 131] on label "All leaves are trees" at bounding box center [355, 128] width 109 height 23
click at [363, 131] on input "All leaves are trees" at bounding box center [359, 132] width 7 height 7
radio input "true"
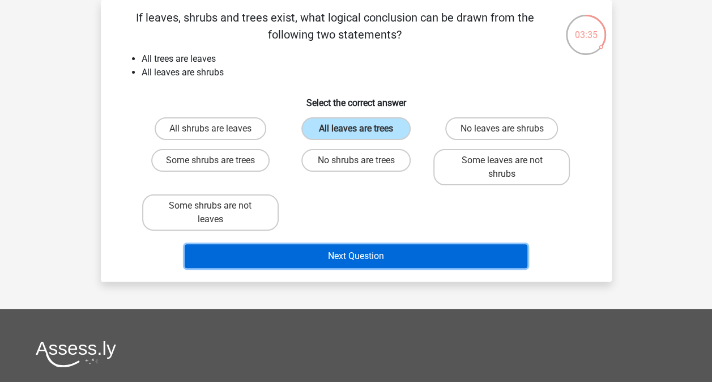
click at [354, 250] on button "Next Question" at bounding box center [356, 256] width 343 height 24
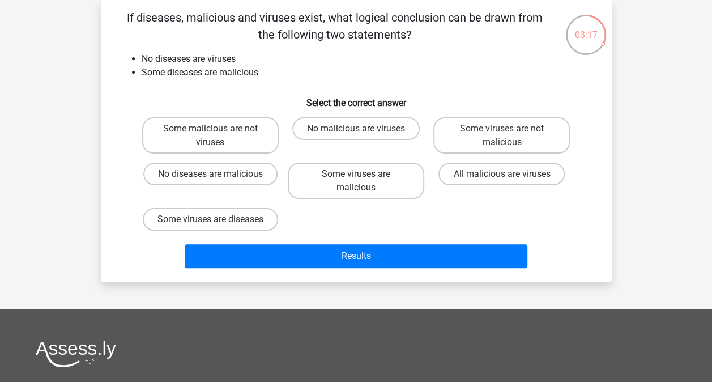
click at [360, 179] on input "Some viruses are malicious" at bounding box center [359, 177] width 7 height 7
radio input "true"
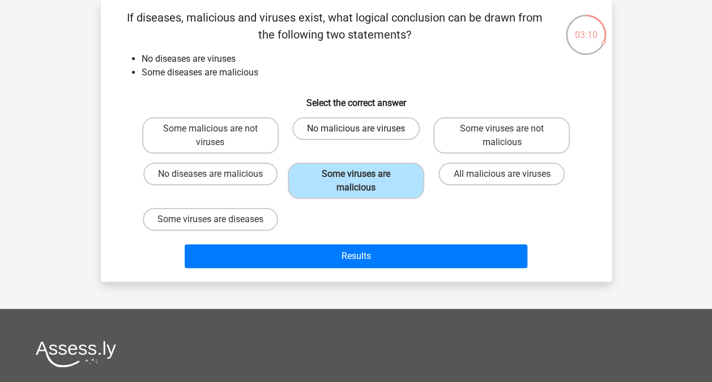
click at [379, 126] on label "No malicious are viruses" at bounding box center [355, 128] width 127 height 23
click at [363, 129] on input "No malicious are viruses" at bounding box center [359, 132] width 7 height 7
radio input "true"
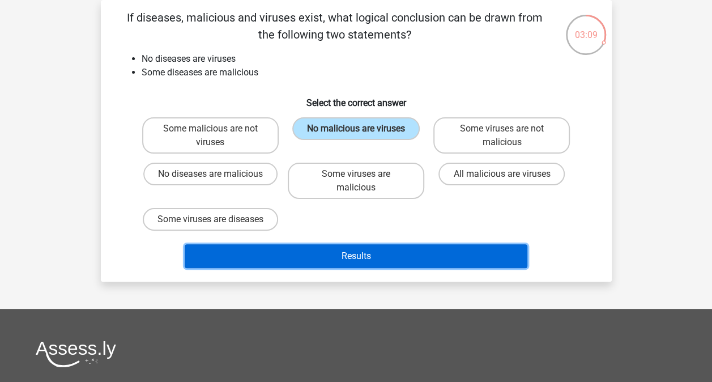
click at [326, 259] on button "Results" at bounding box center [356, 256] width 343 height 24
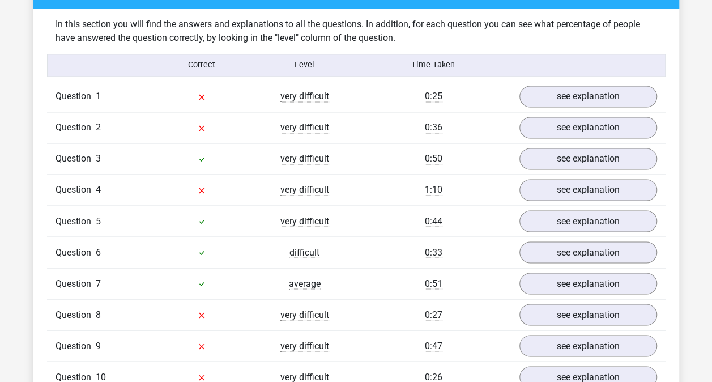
scroll to position [1075, 0]
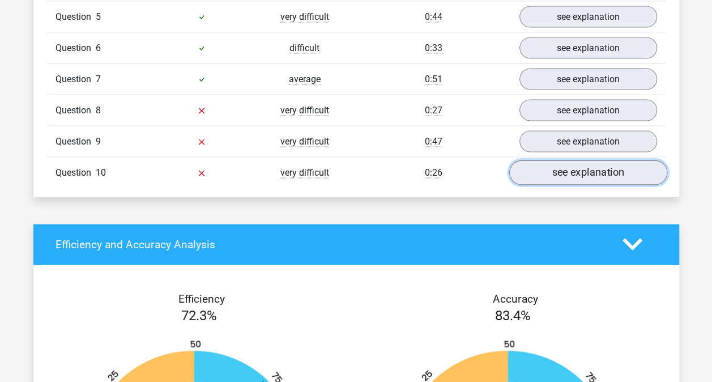
click at [583, 160] on link "see explanation" at bounding box center [587, 172] width 158 height 25
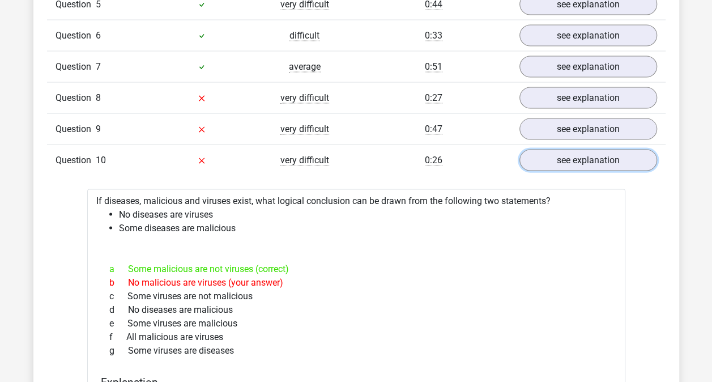
scroll to position [1081, 0]
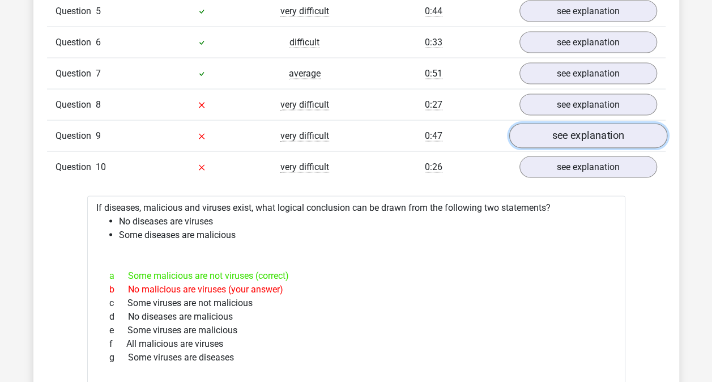
click at [579, 130] on link "see explanation" at bounding box center [587, 135] width 158 height 25
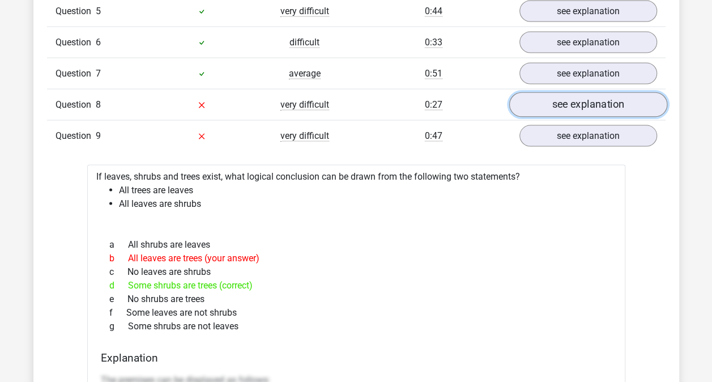
click at [571, 100] on link "see explanation" at bounding box center [587, 104] width 158 height 25
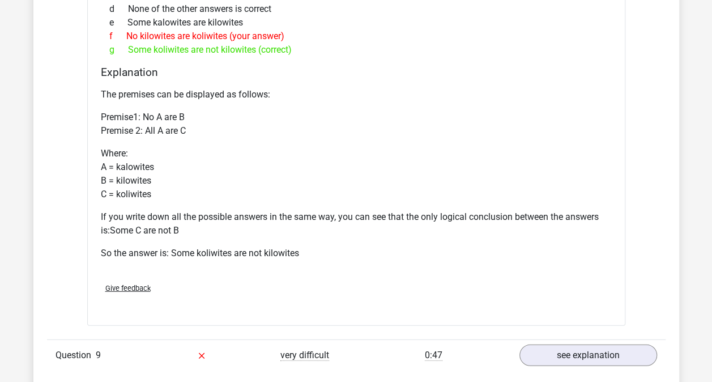
scroll to position [1333, 0]
